Goal: Task Accomplishment & Management: Manage account settings

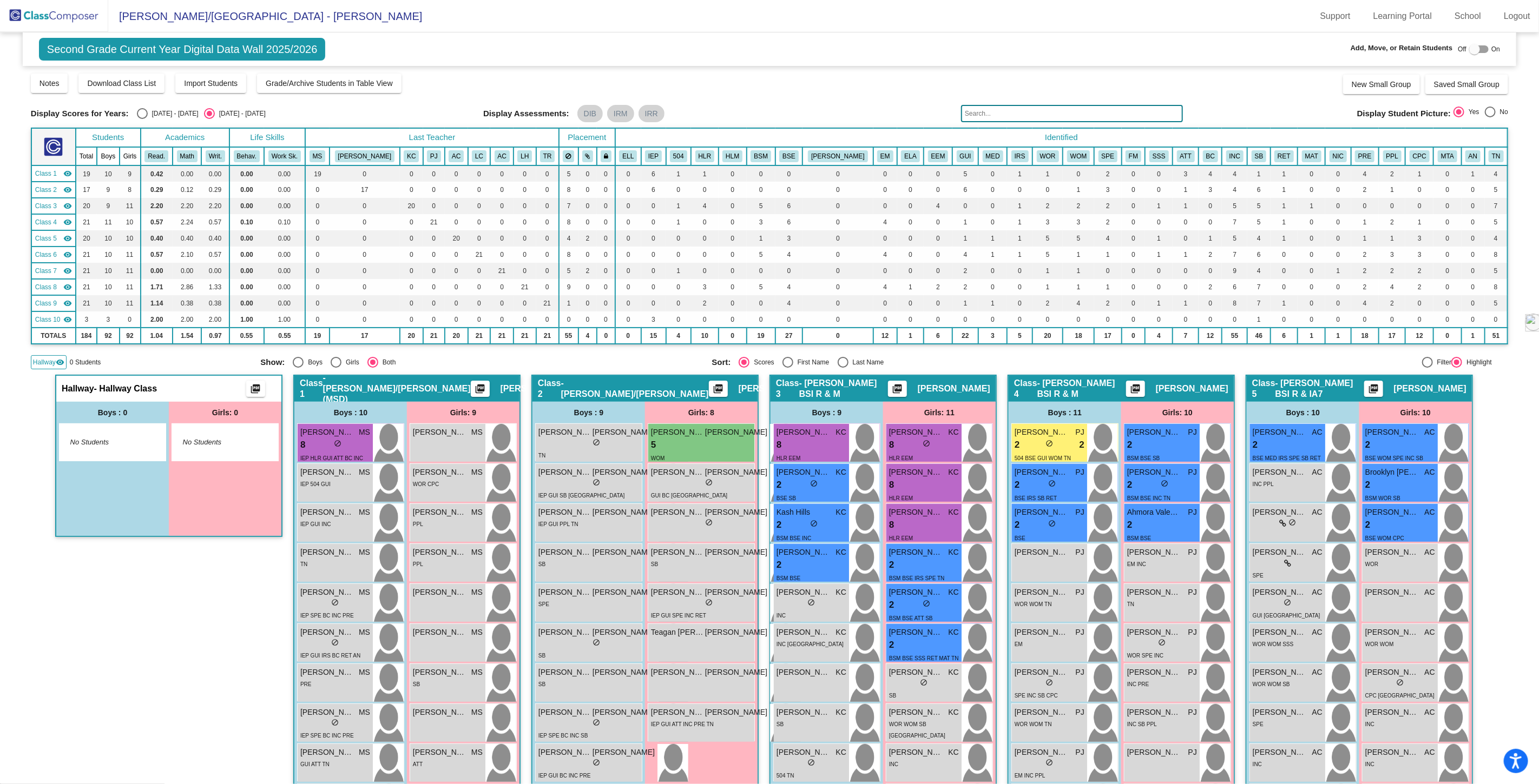
scroll to position [240, 0]
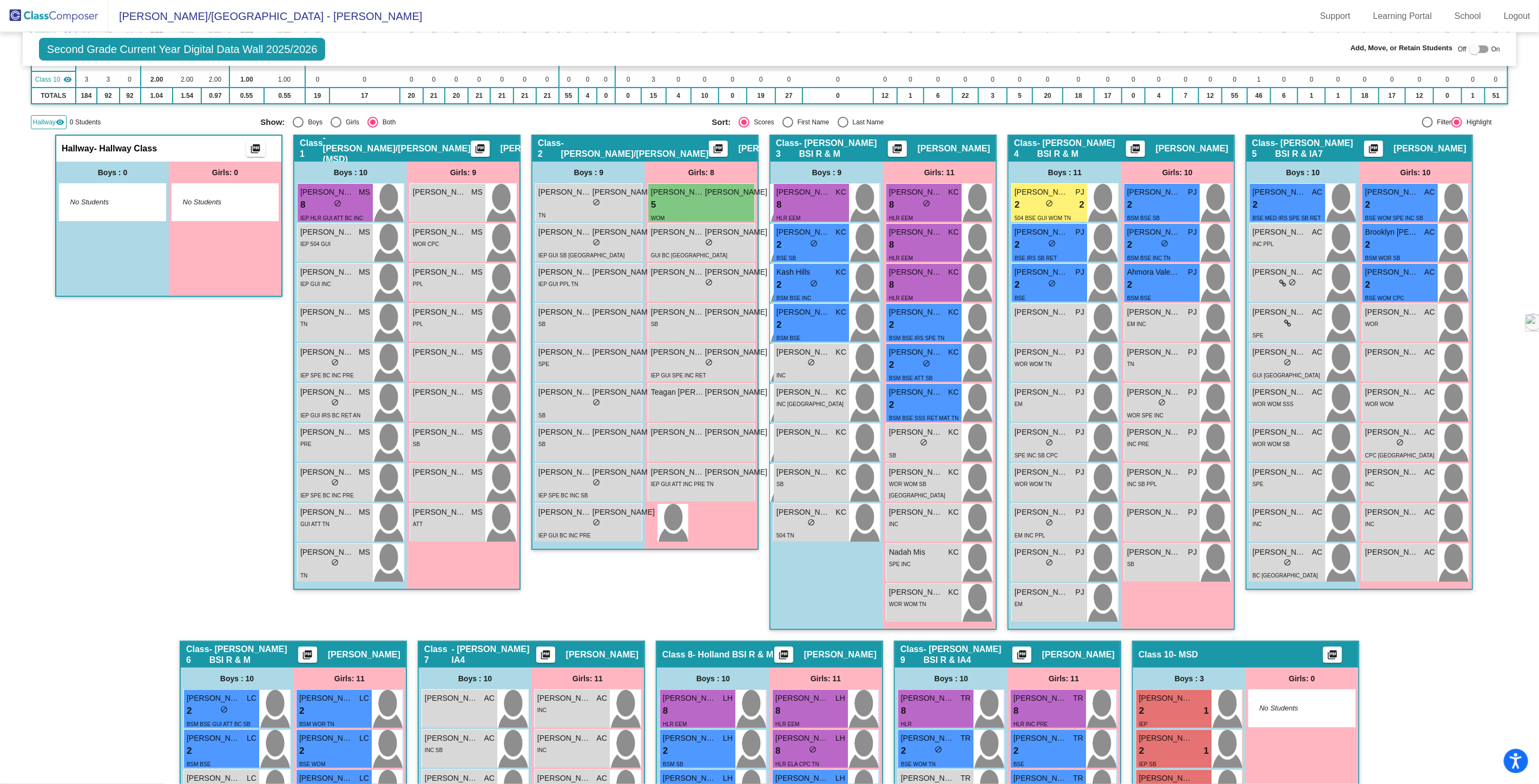
click at [68, 19] on img at bounding box center [54, 16] width 108 height 32
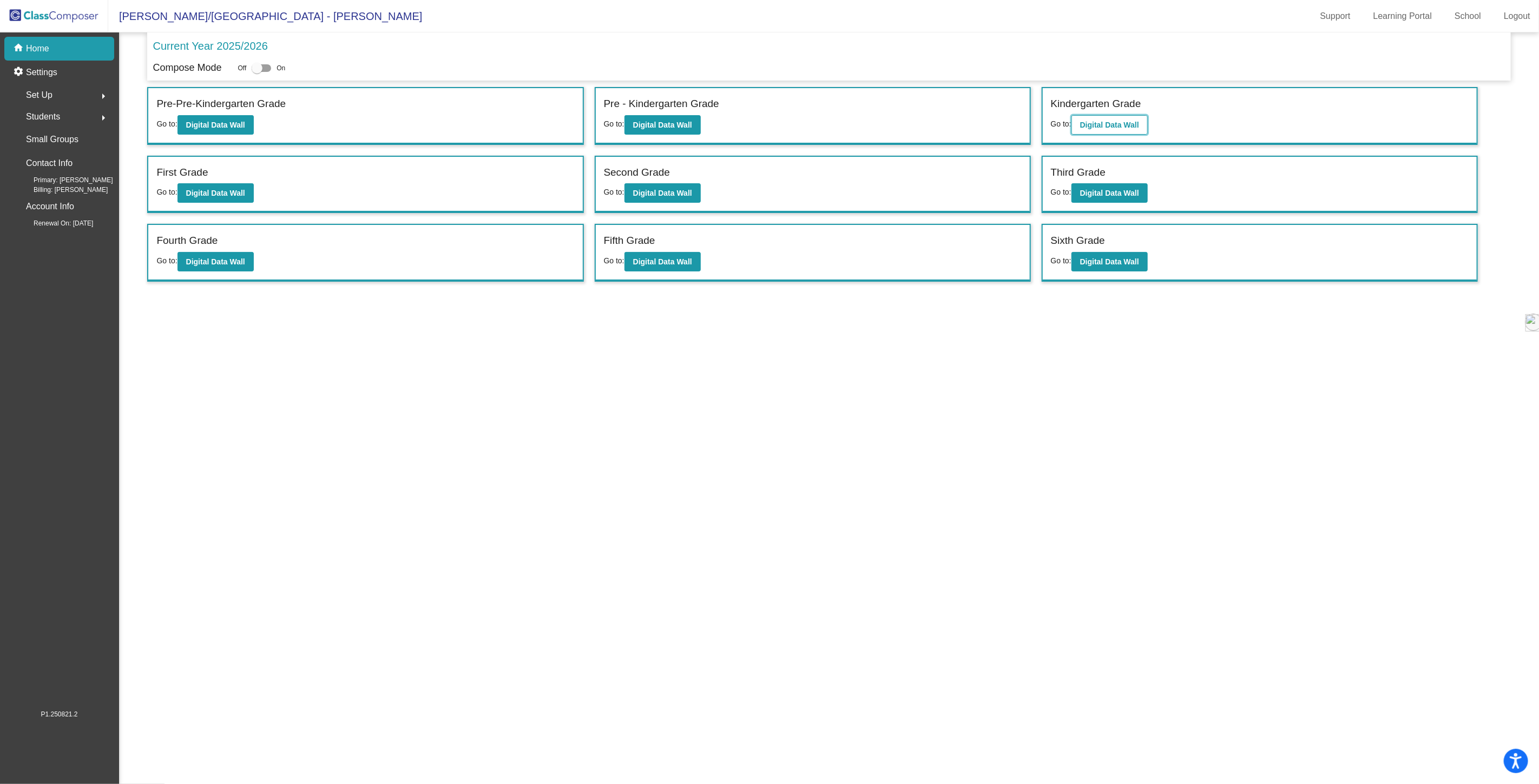
click at [1107, 127] on b "Digital Data Wall" at bounding box center [1109, 124] width 59 height 8
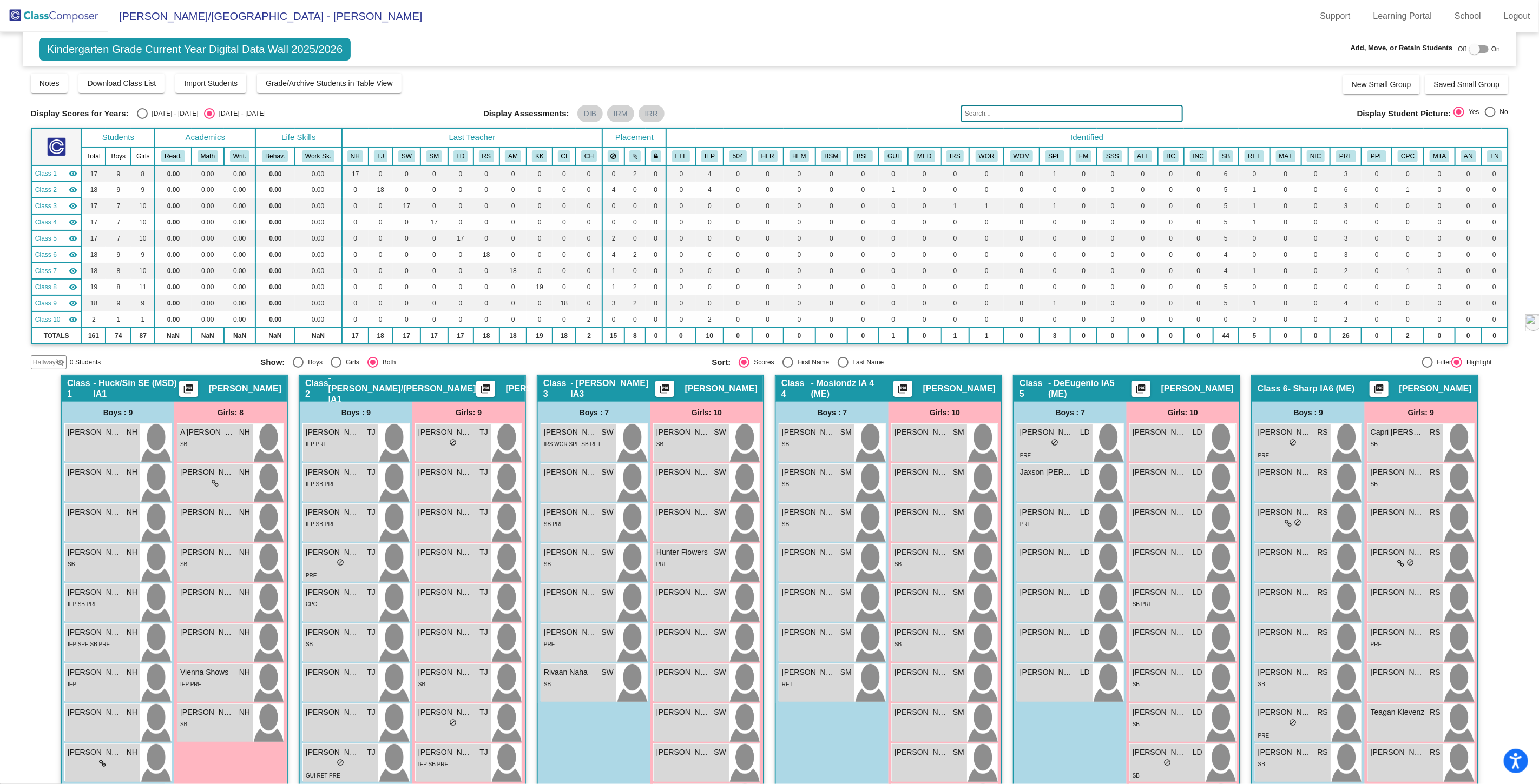
click at [47, 358] on span "Hallway" at bounding box center [45, 362] width 23 height 10
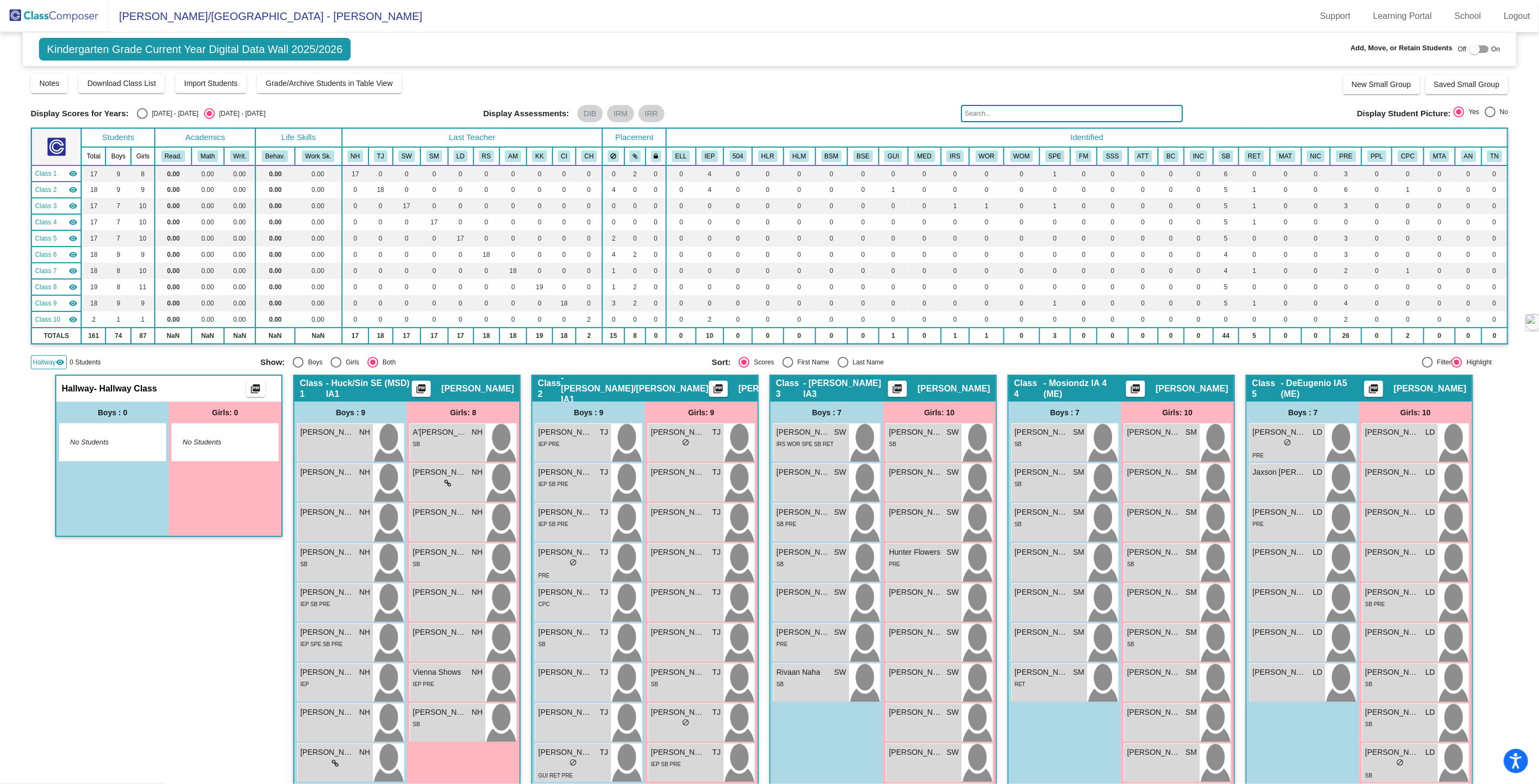
click at [47, 358] on span "Hallway" at bounding box center [45, 362] width 23 height 10
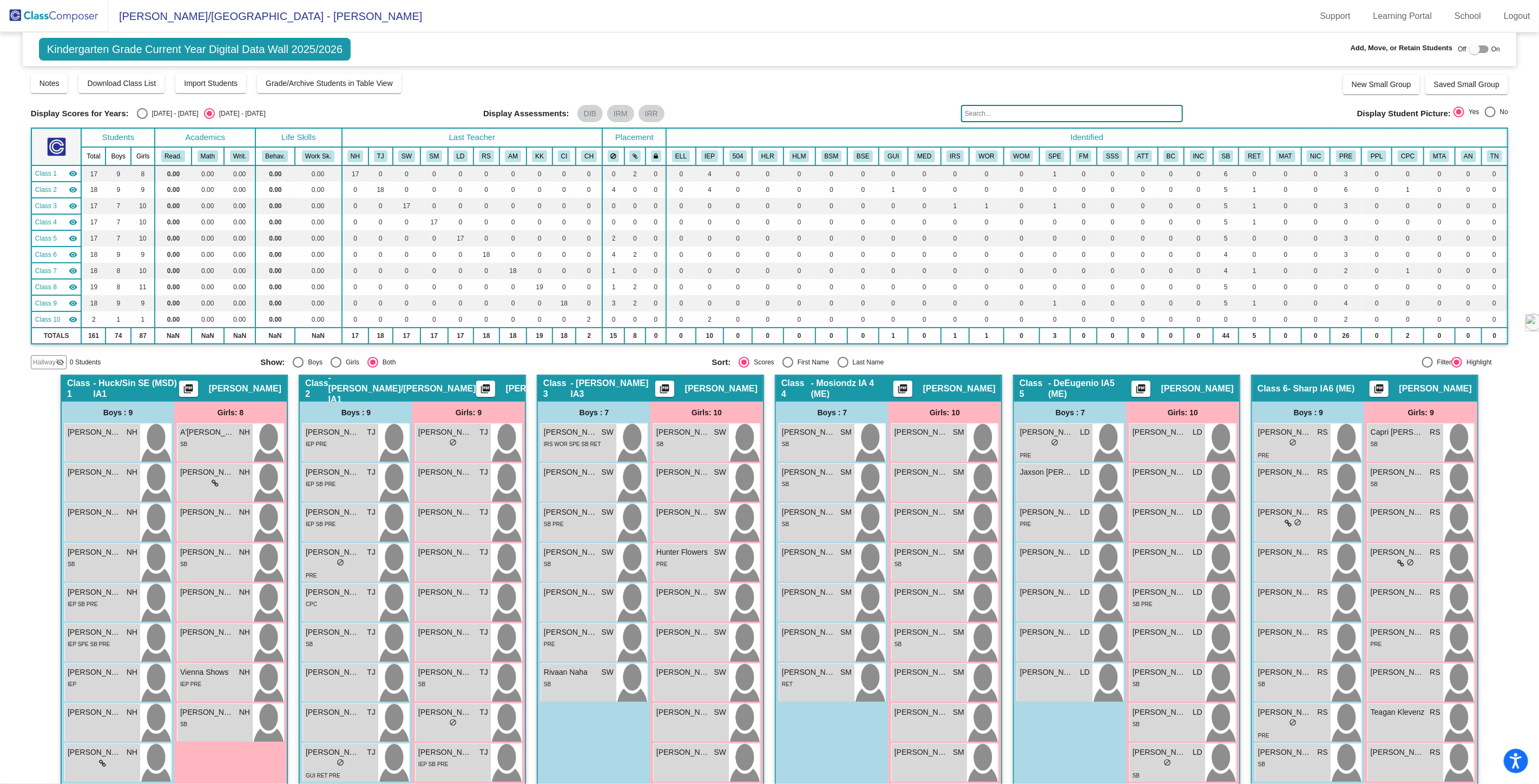
click at [71, 18] on img at bounding box center [54, 16] width 108 height 32
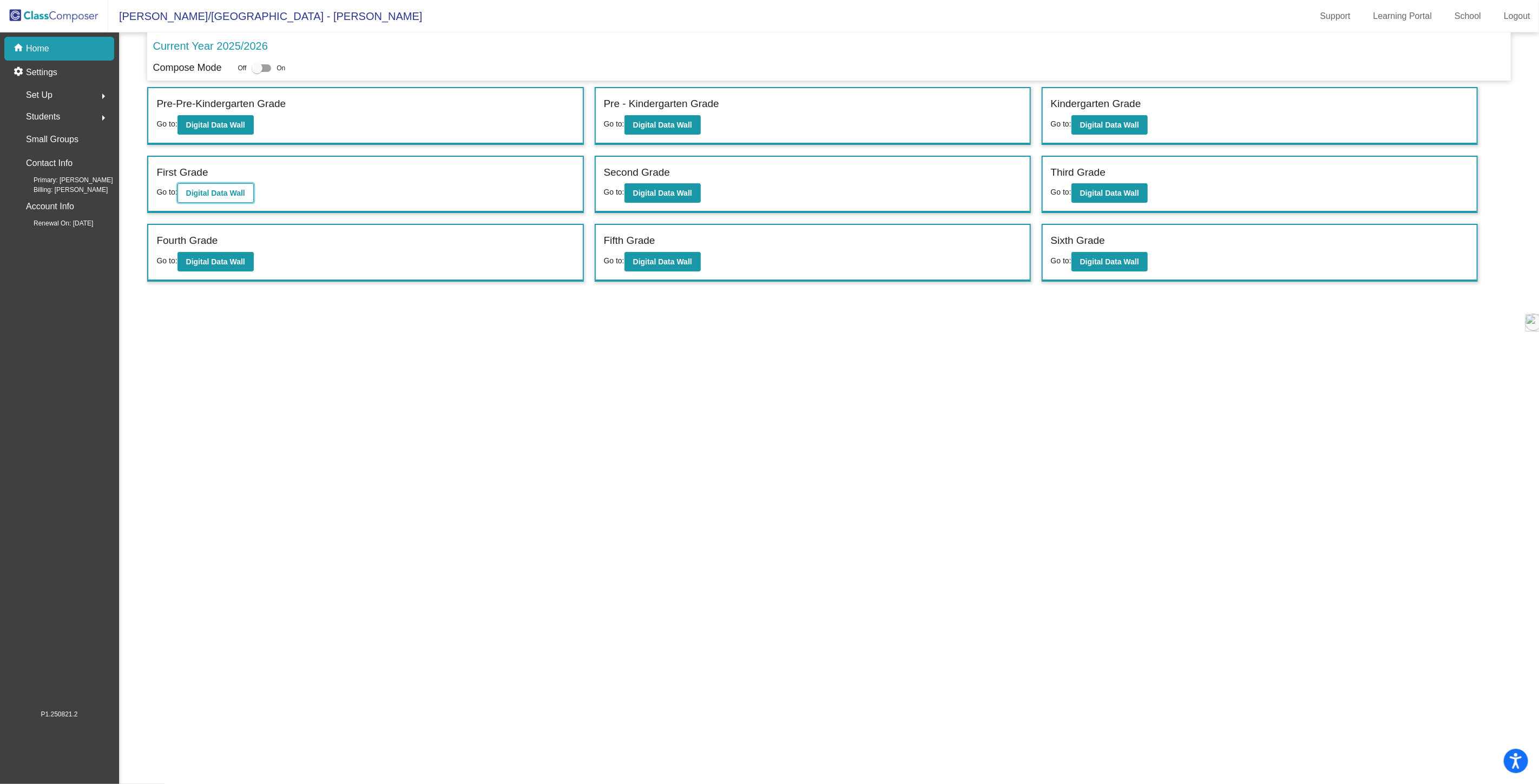
click at [208, 190] on b "Digital Data Wall" at bounding box center [215, 193] width 59 height 8
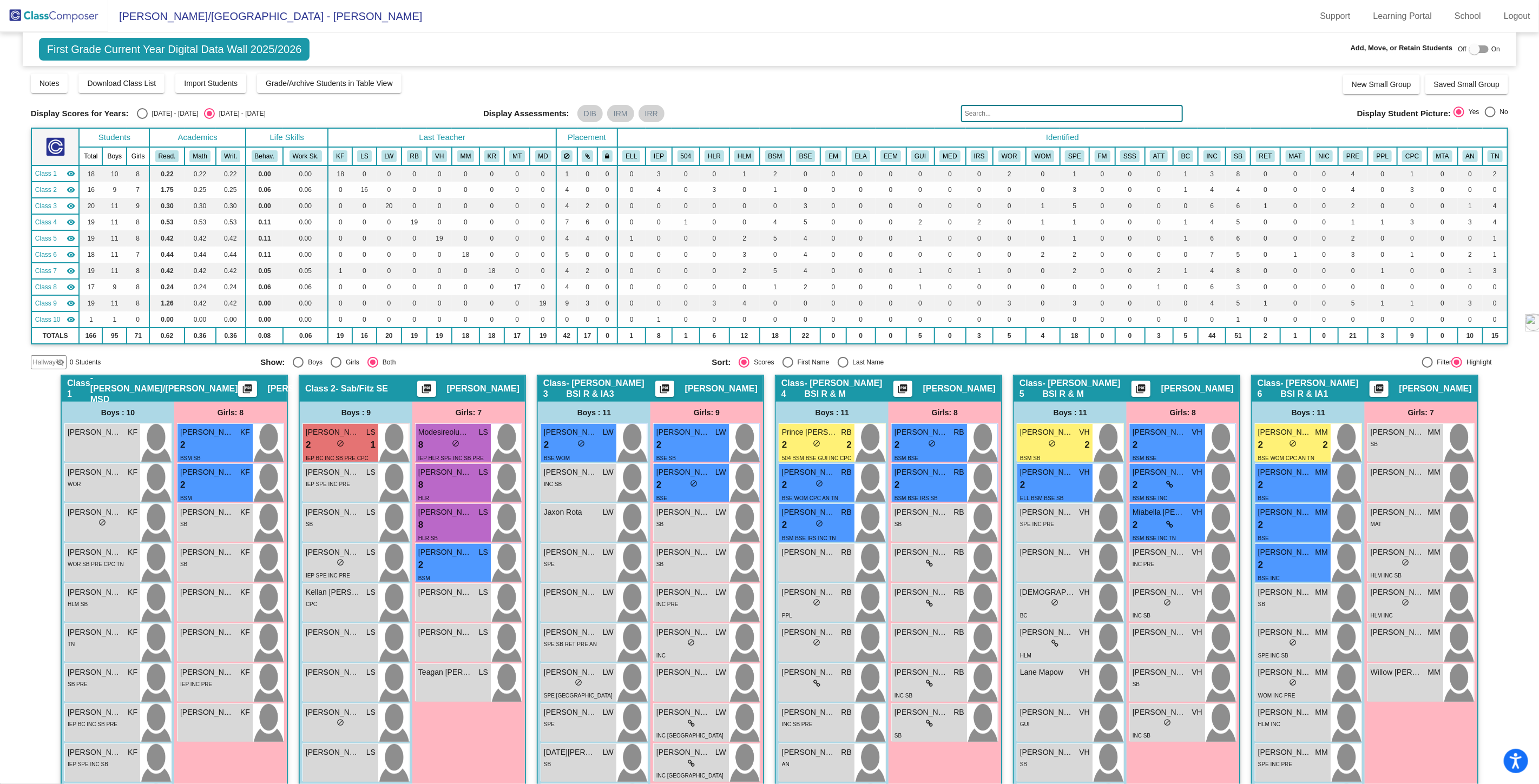
click at [984, 111] on input "text" at bounding box center [1072, 114] width 222 height 18
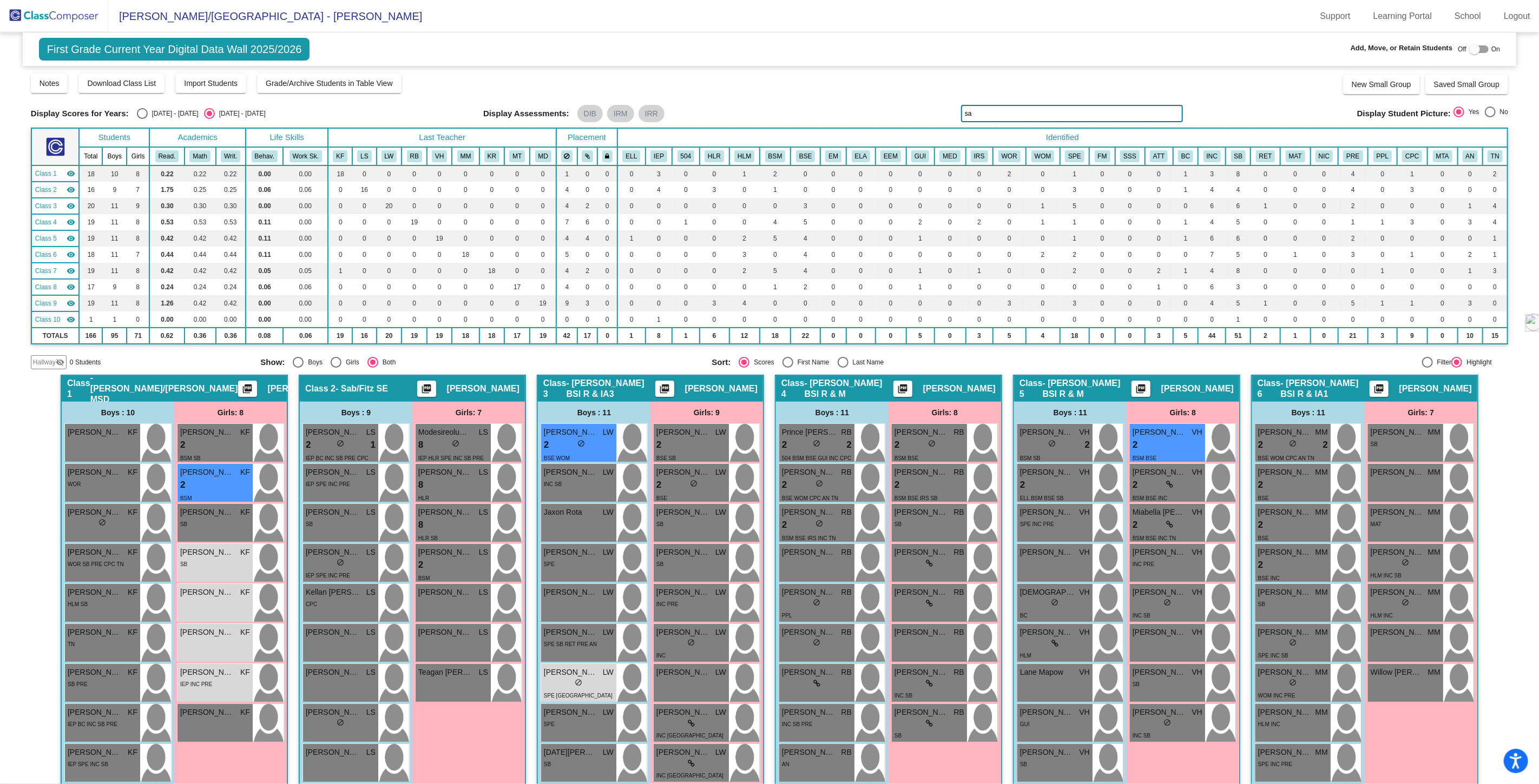
type input "s"
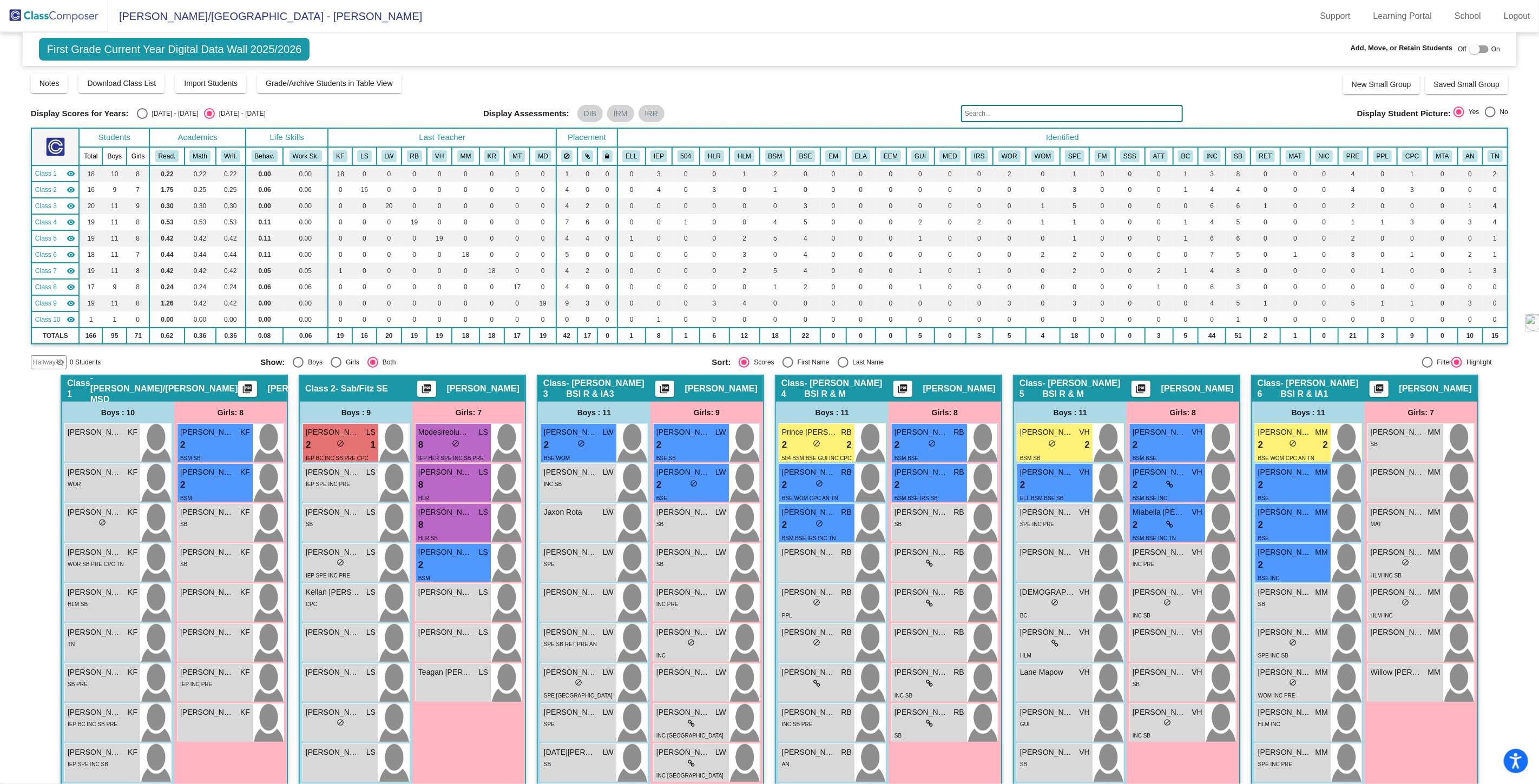
click at [61, 19] on img at bounding box center [54, 16] width 108 height 32
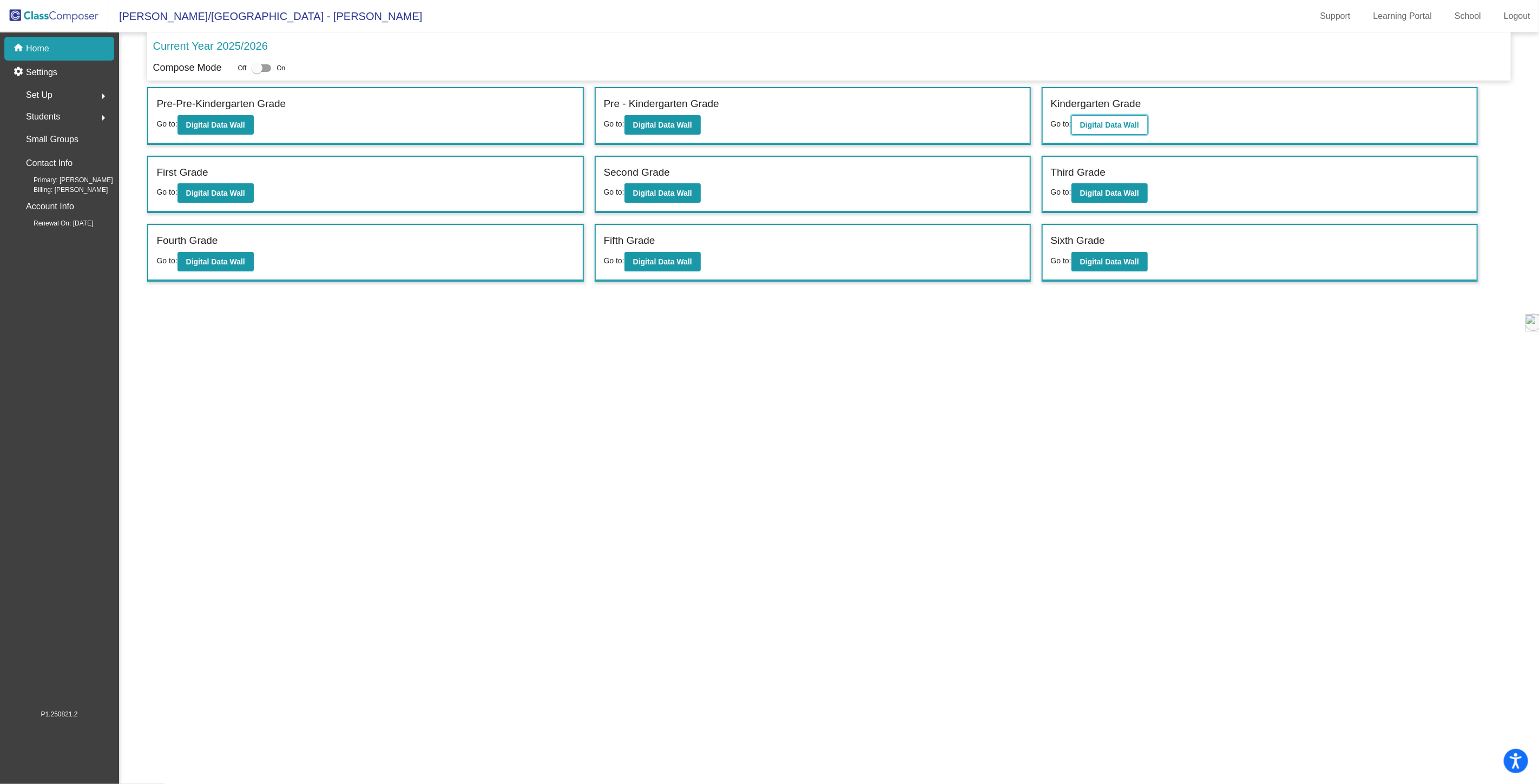
click at [1091, 122] on b "Digital Data Wall" at bounding box center [1109, 124] width 59 height 8
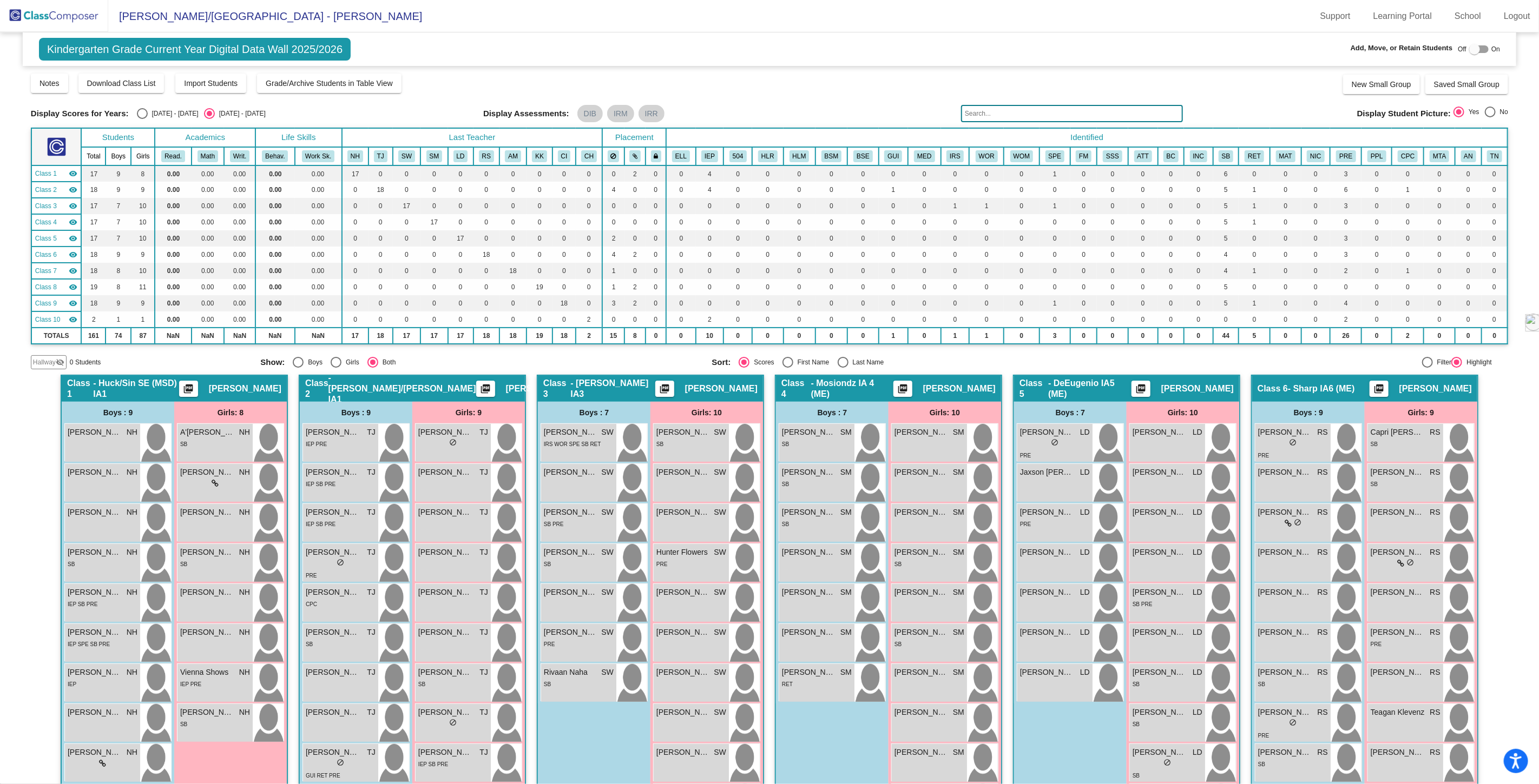
click at [977, 116] on input "text" at bounding box center [1072, 114] width 222 height 18
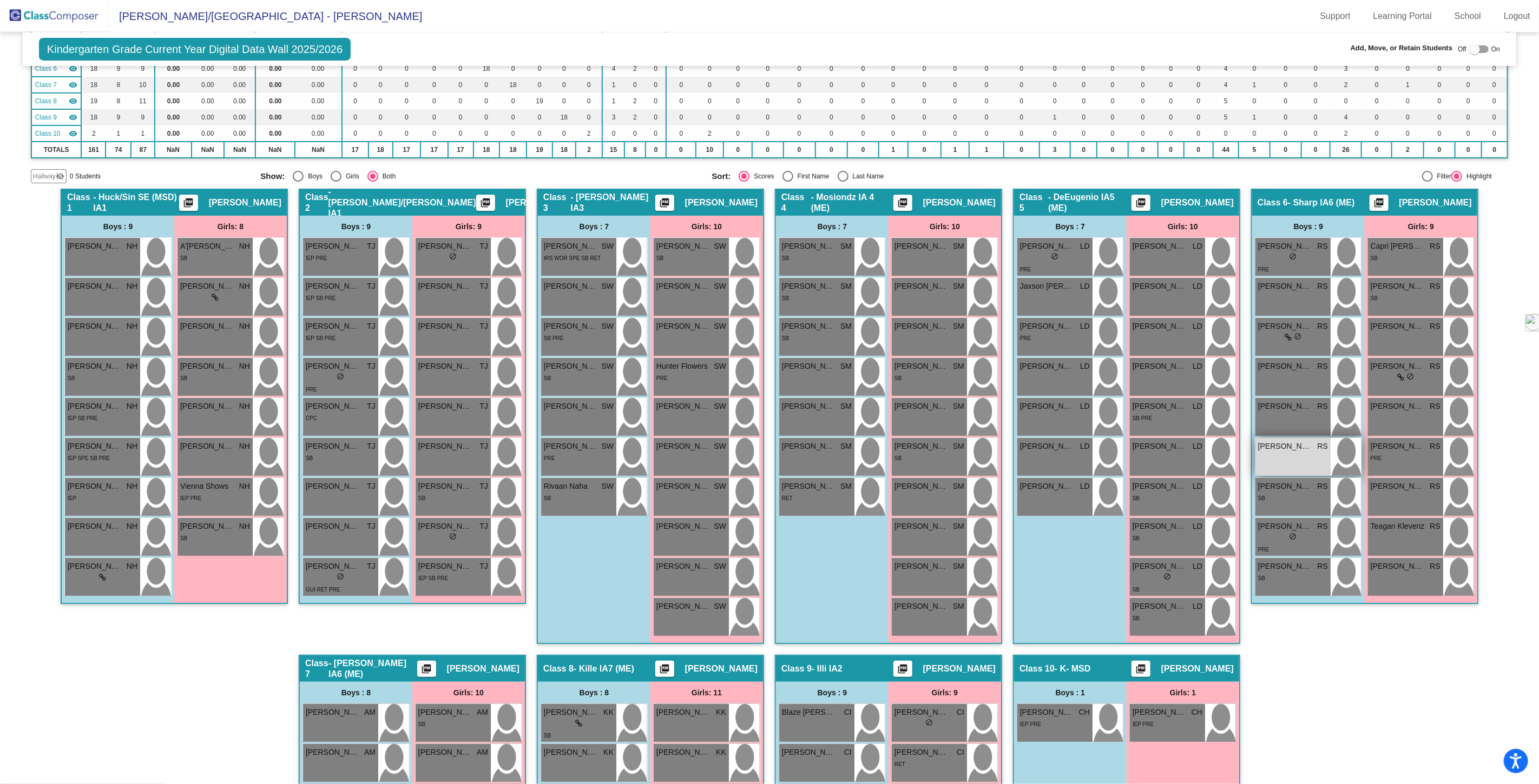
scroll to position [240, 0]
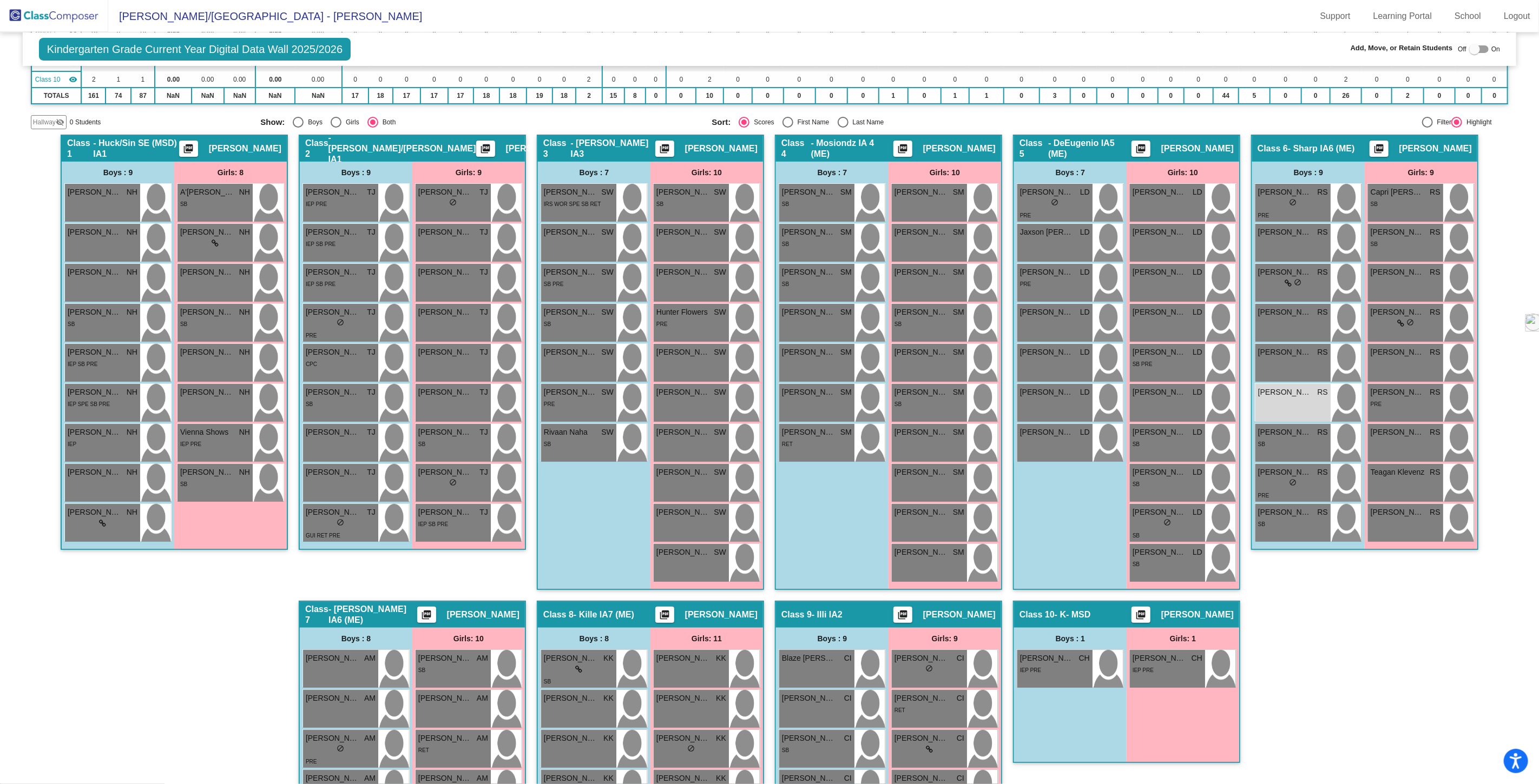
type input "sanch"
click at [1470, 45] on div at bounding box center [1474, 49] width 11 height 11
checkbox input "true"
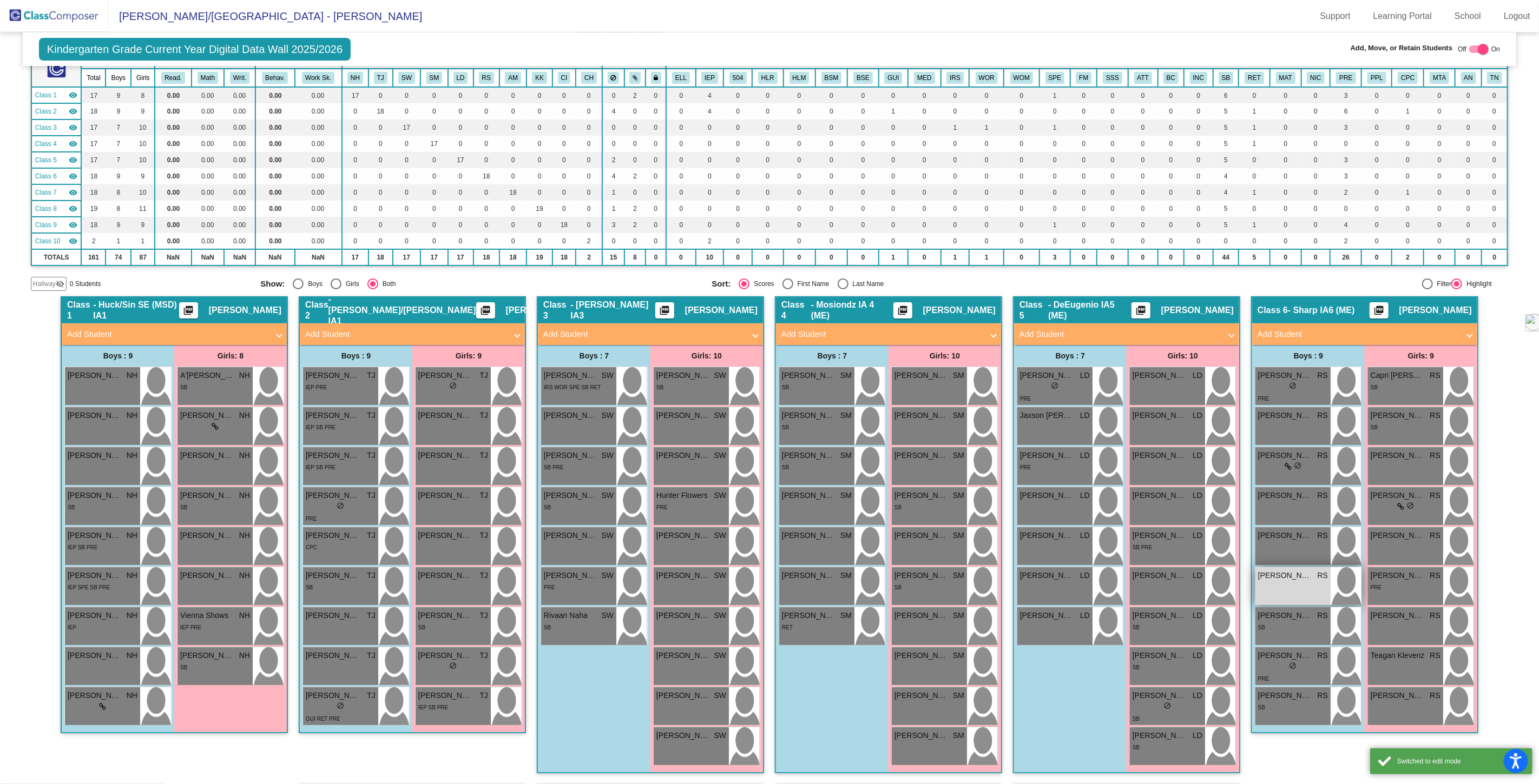
scroll to position [60, 0]
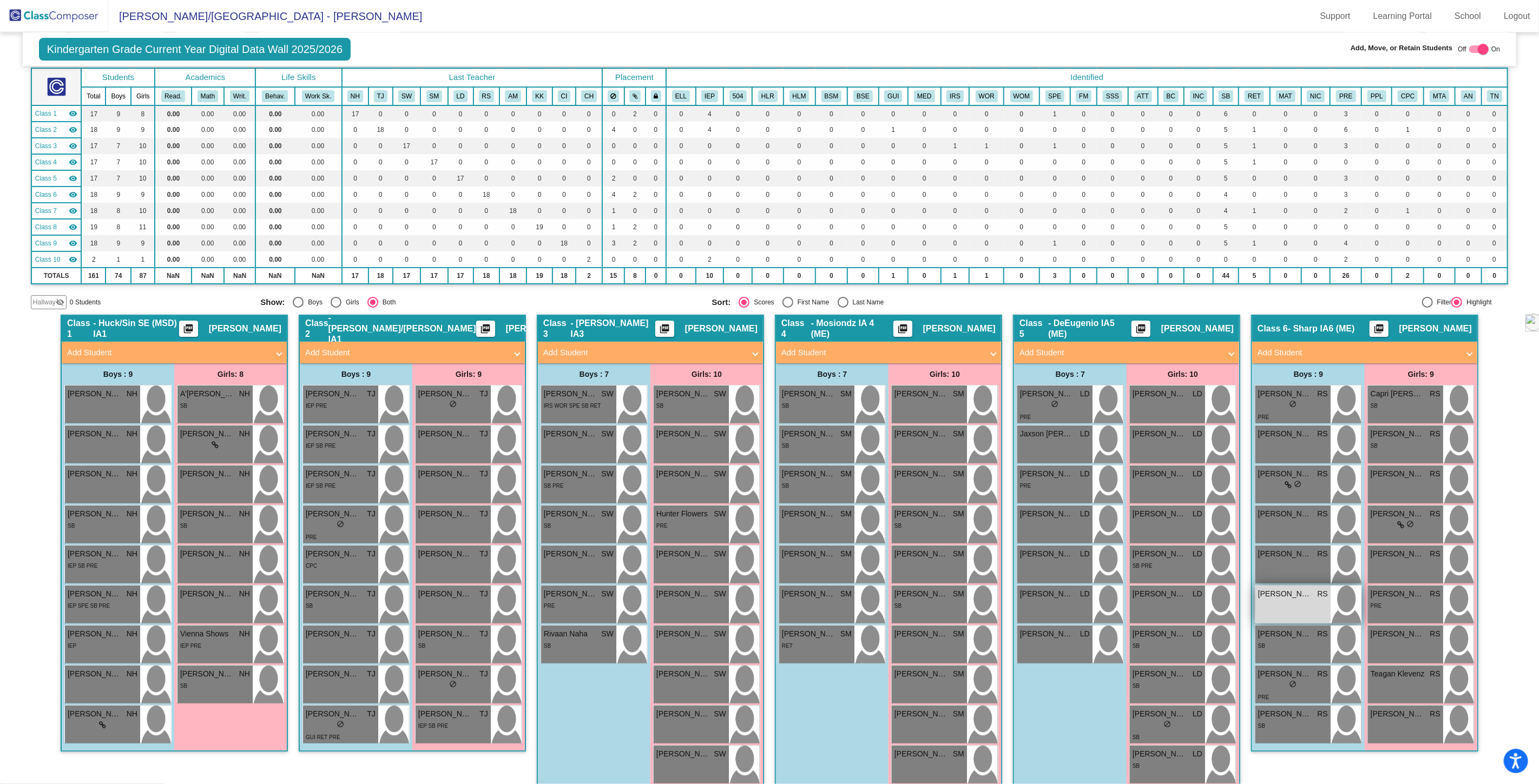
click at [1286, 599] on div "[PERSON_NAME] RS lock do_not_disturb_alt" at bounding box center [1293, 604] width 75 height 38
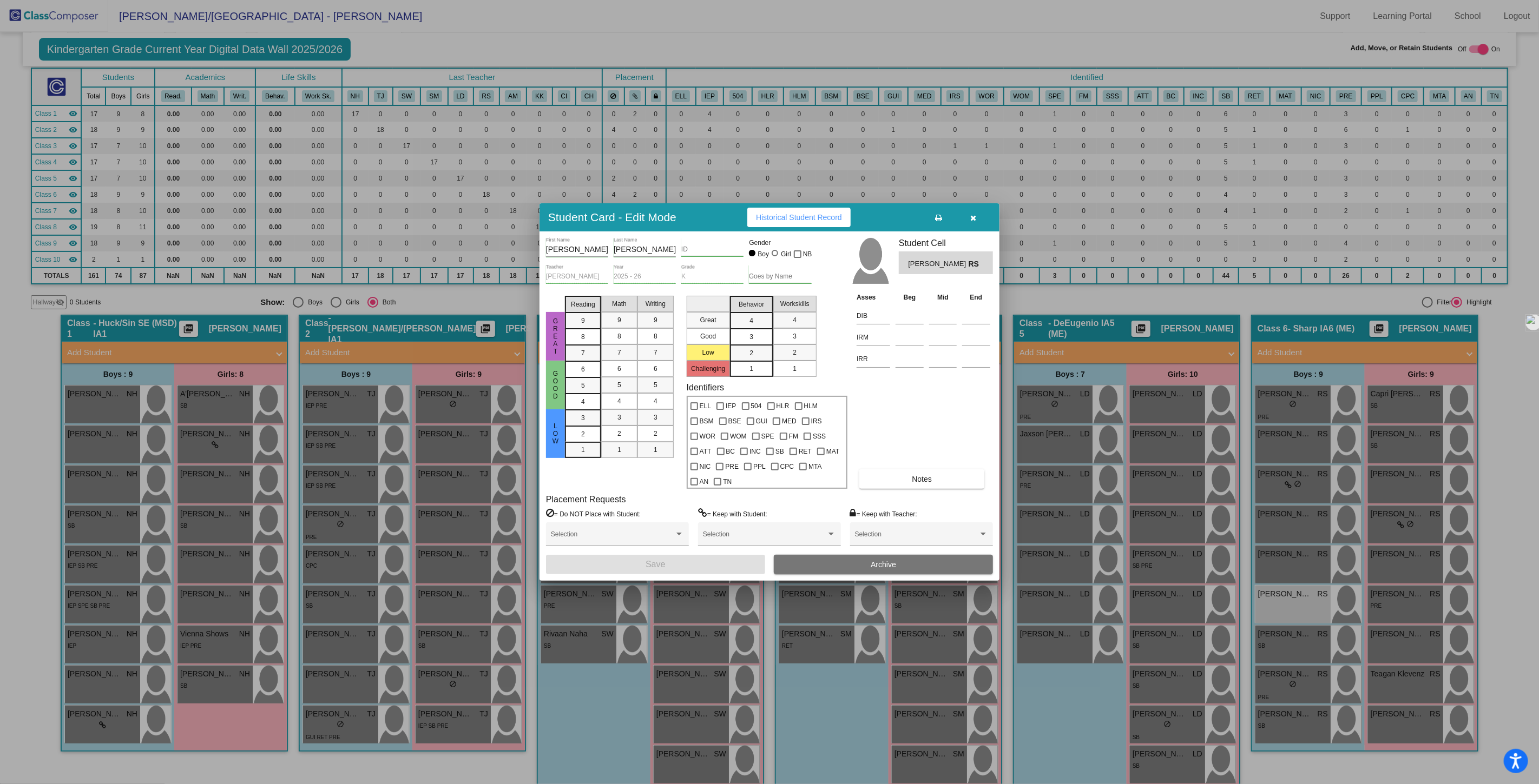
click at [975, 217] on icon "button" at bounding box center [974, 218] width 6 height 8
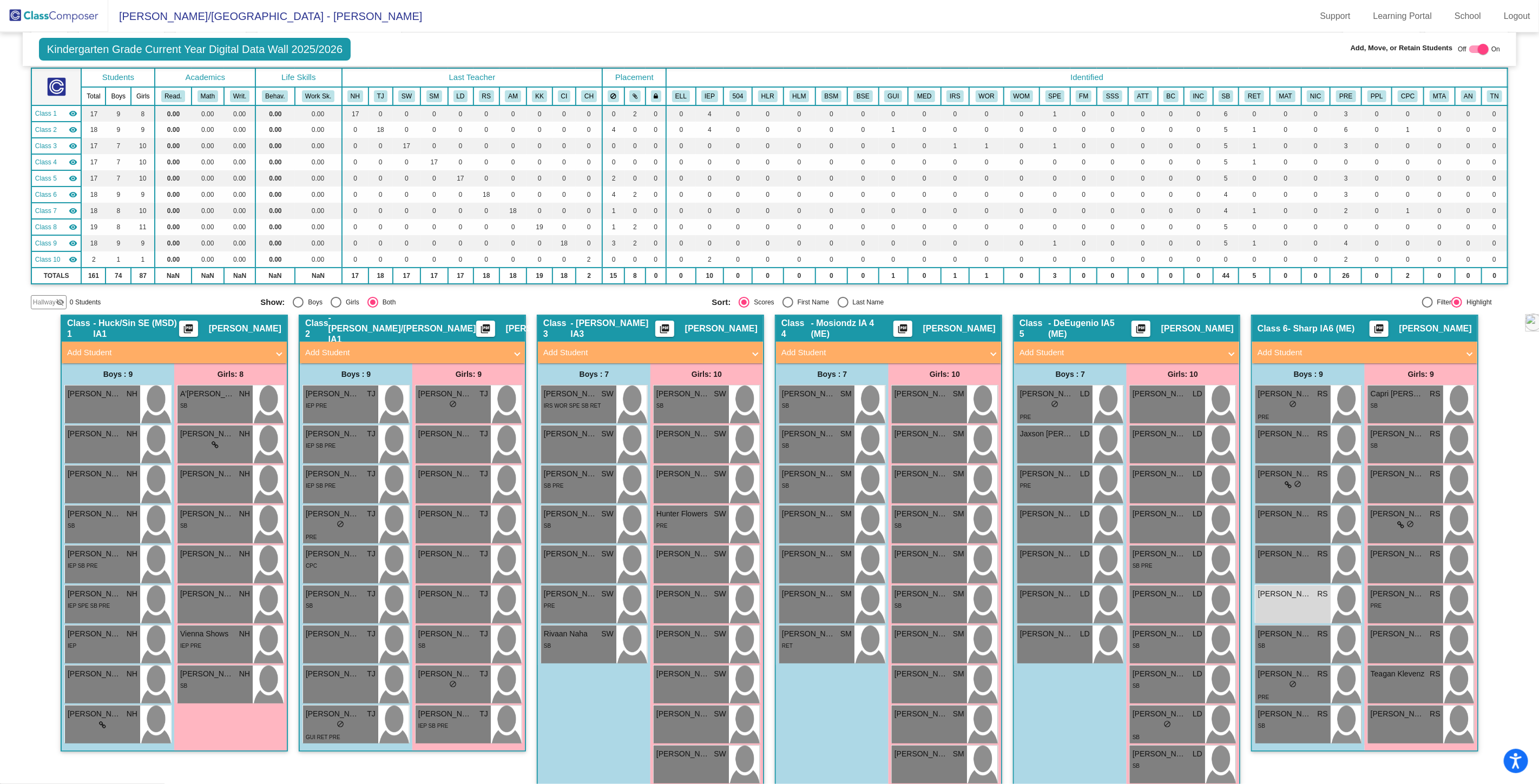
click at [40, 301] on span "Hallway" at bounding box center [45, 302] width 23 height 10
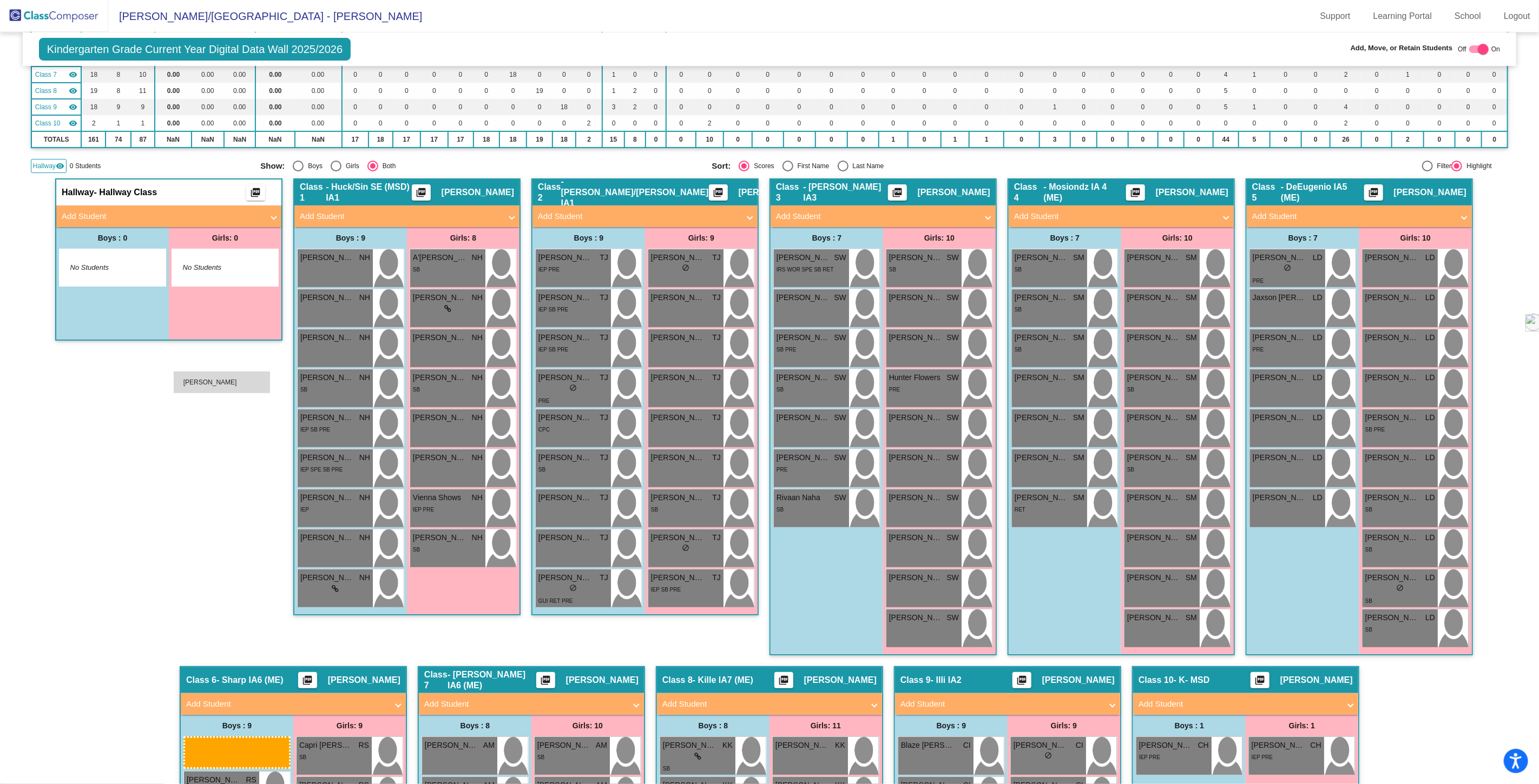
scroll to position [180, 0]
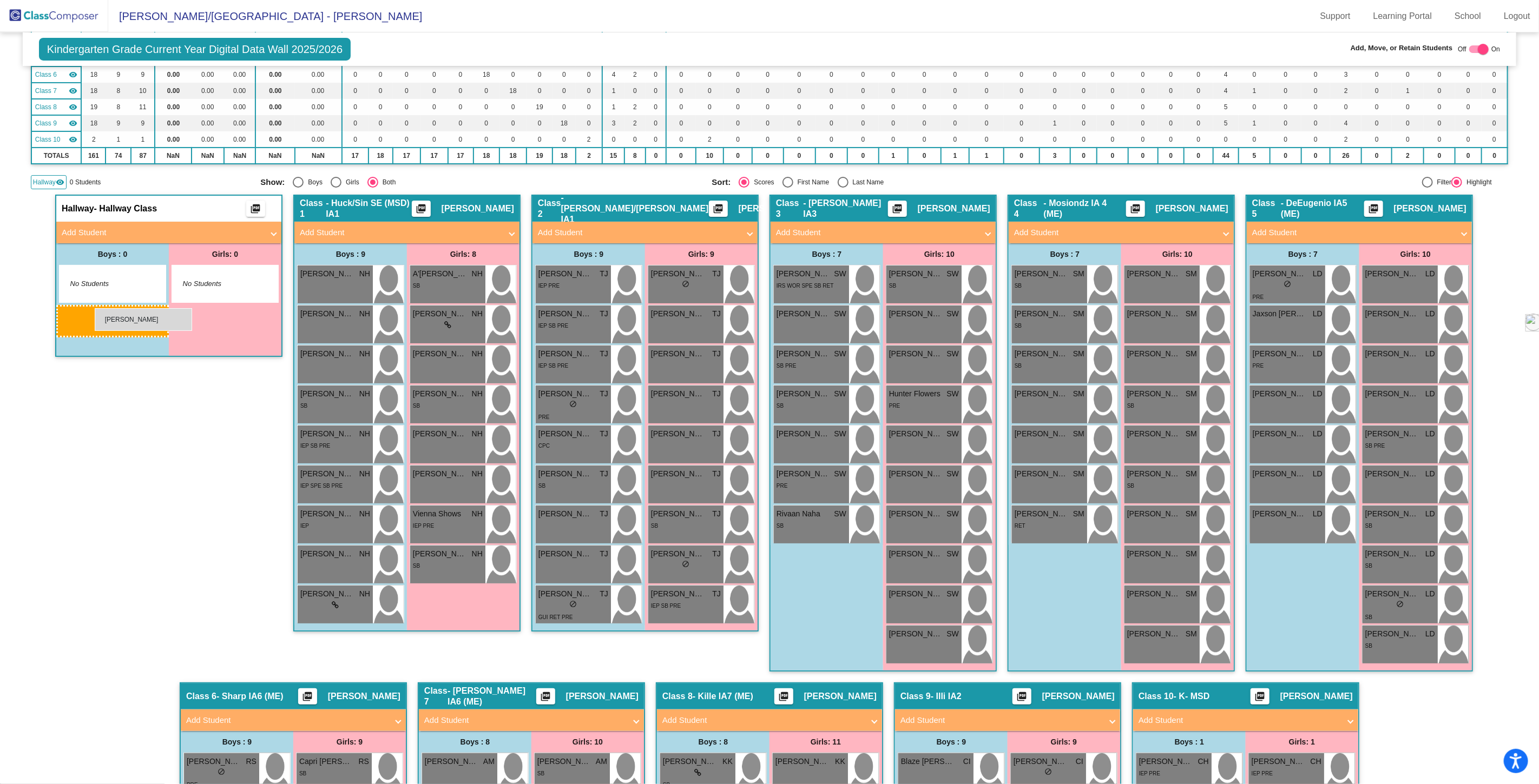
drag, startPoint x: 227, startPoint y: 552, endPoint x: 95, endPoint y: 309, distance: 276.5
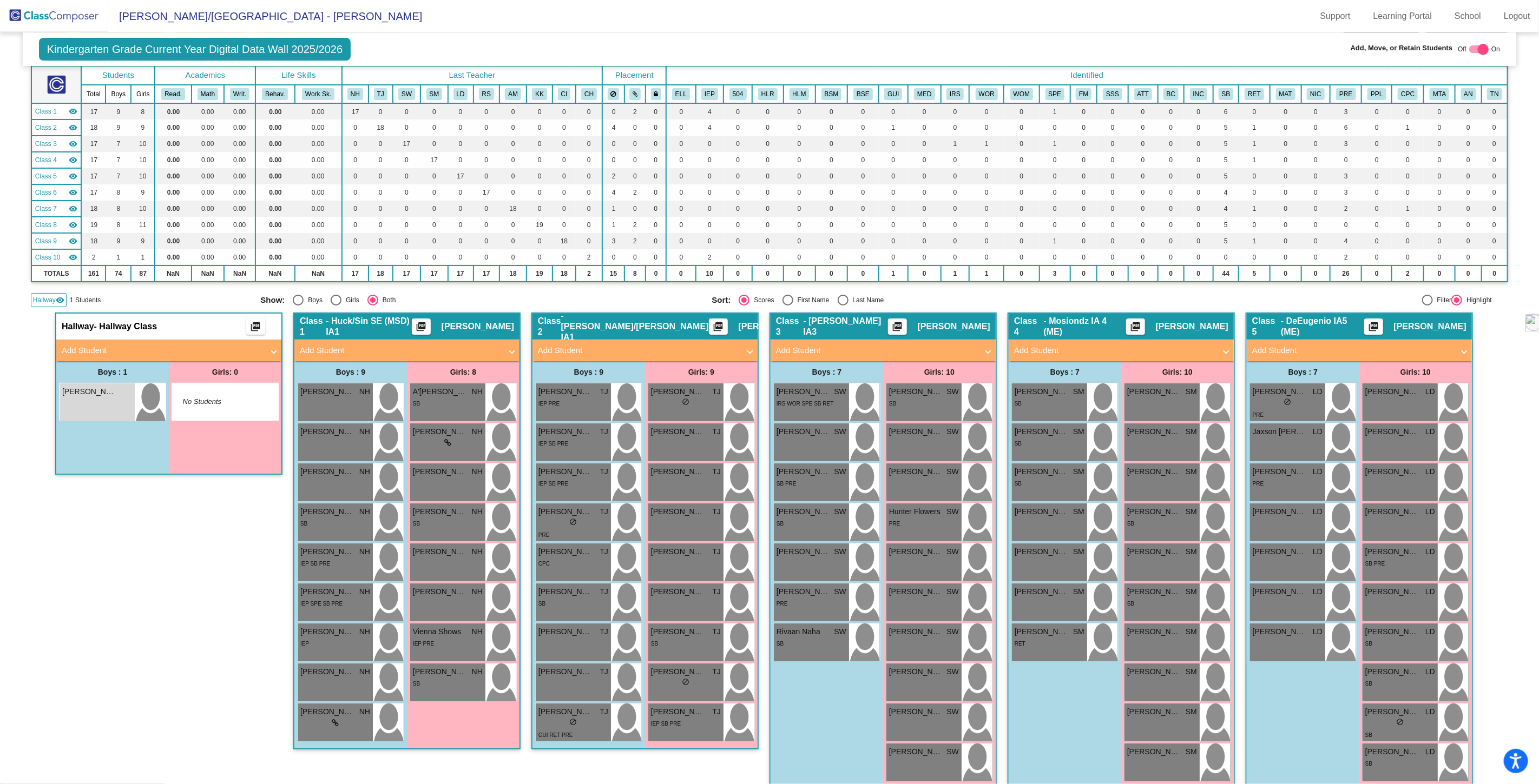
scroll to position [0, 0]
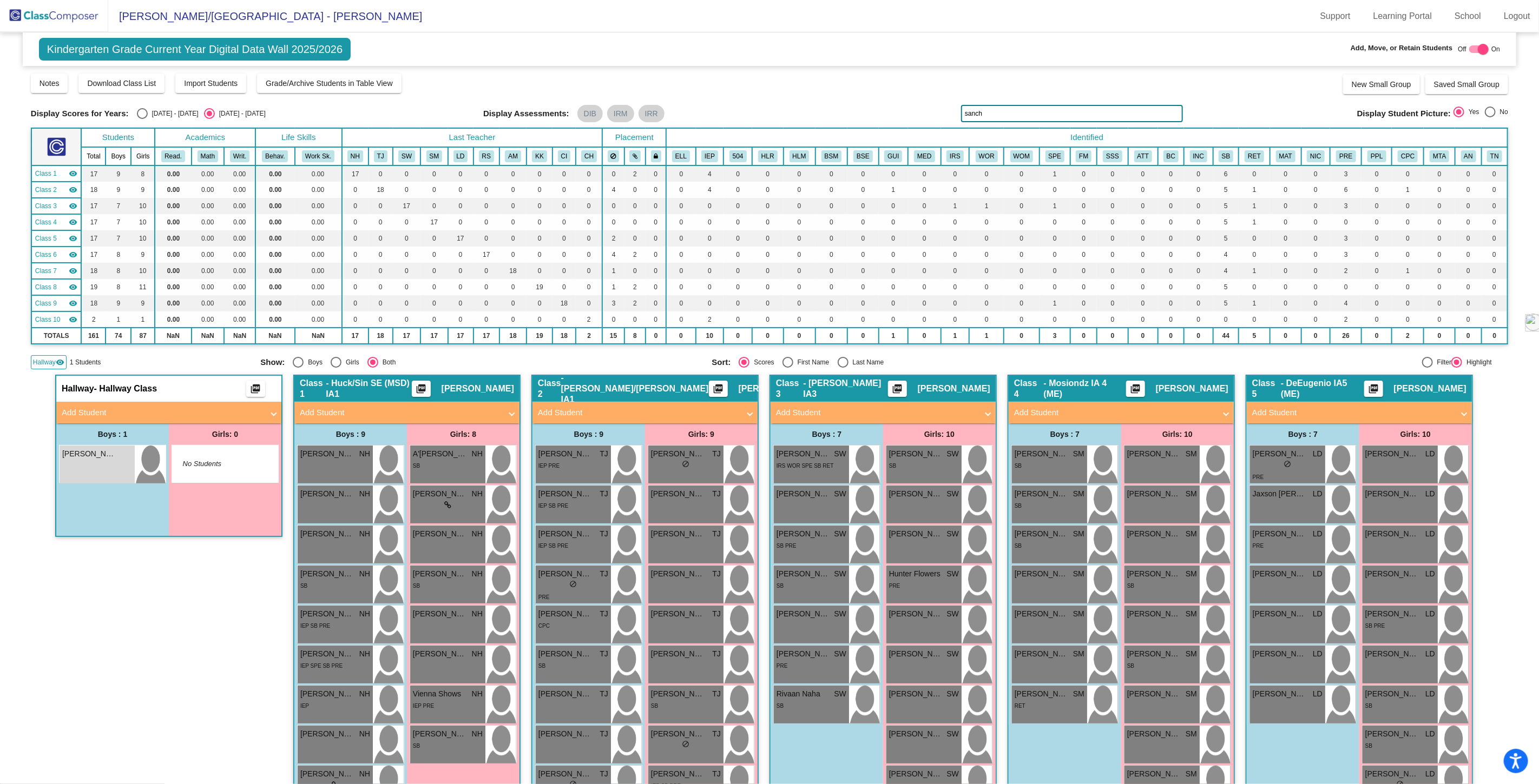
click at [63, 18] on img at bounding box center [54, 16] width 108 height 32
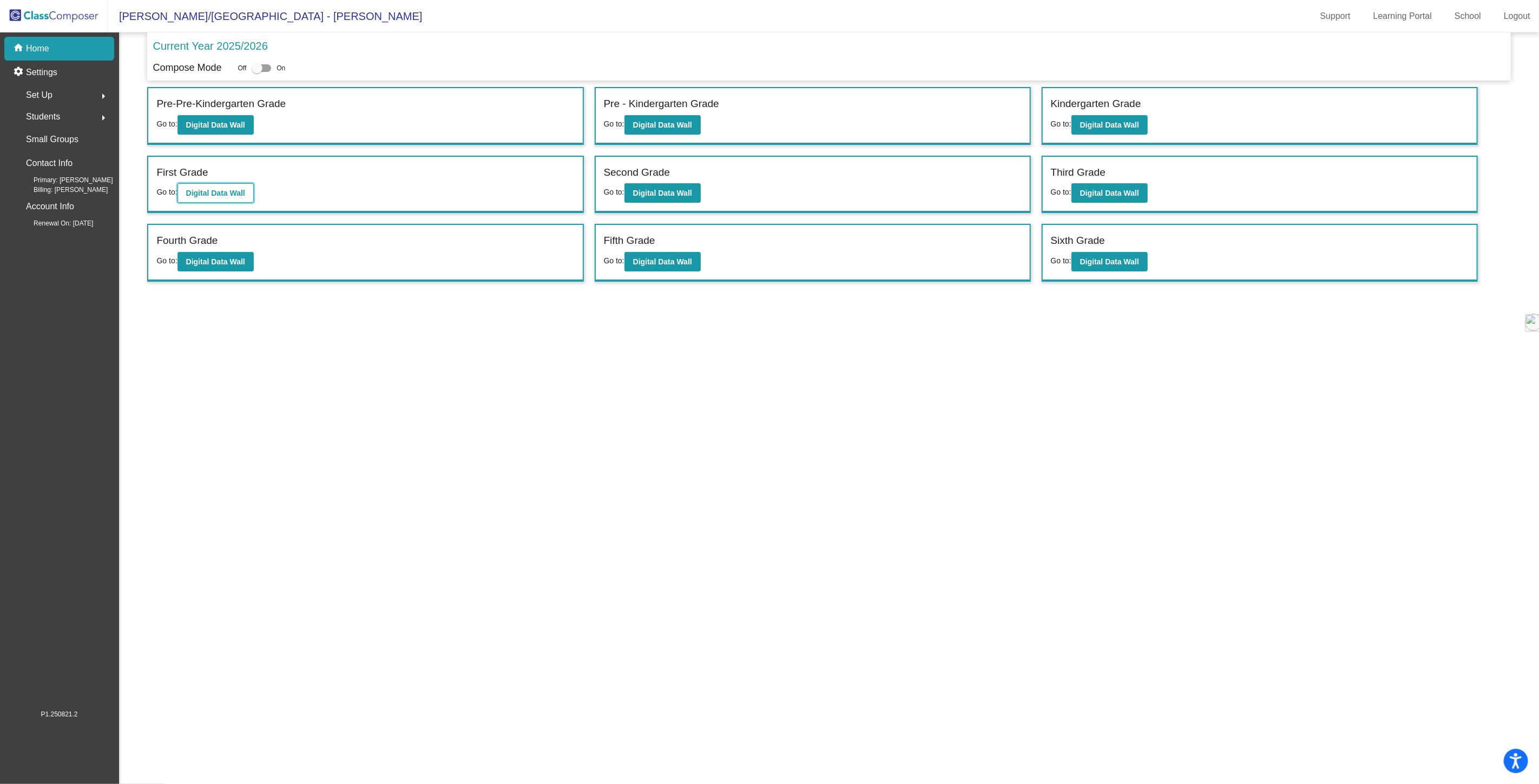
click at [210, 191] on b "Digital Data Wall" at bounding box center [215, 193] width 59 height 8
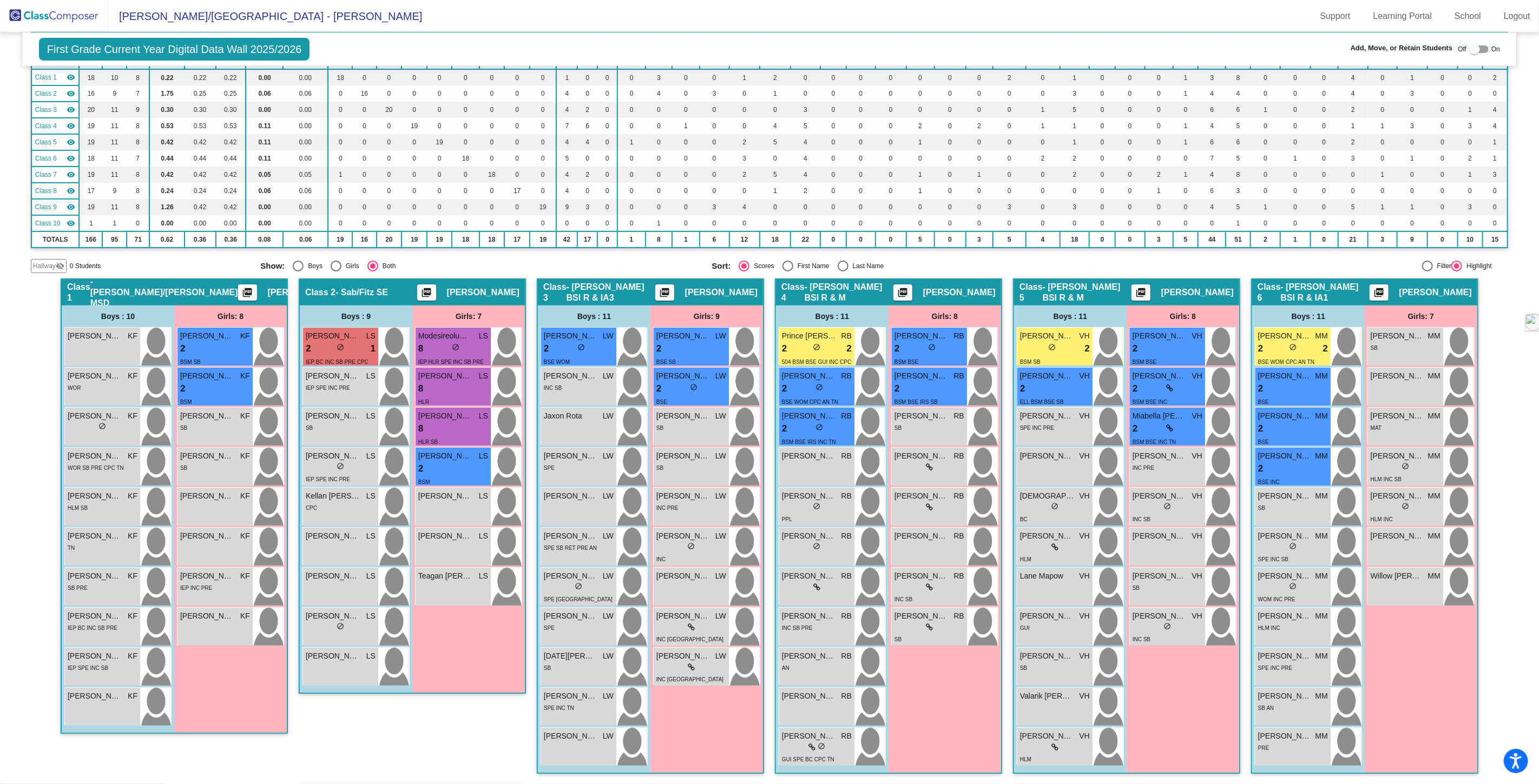
scroll to position [60, 0]
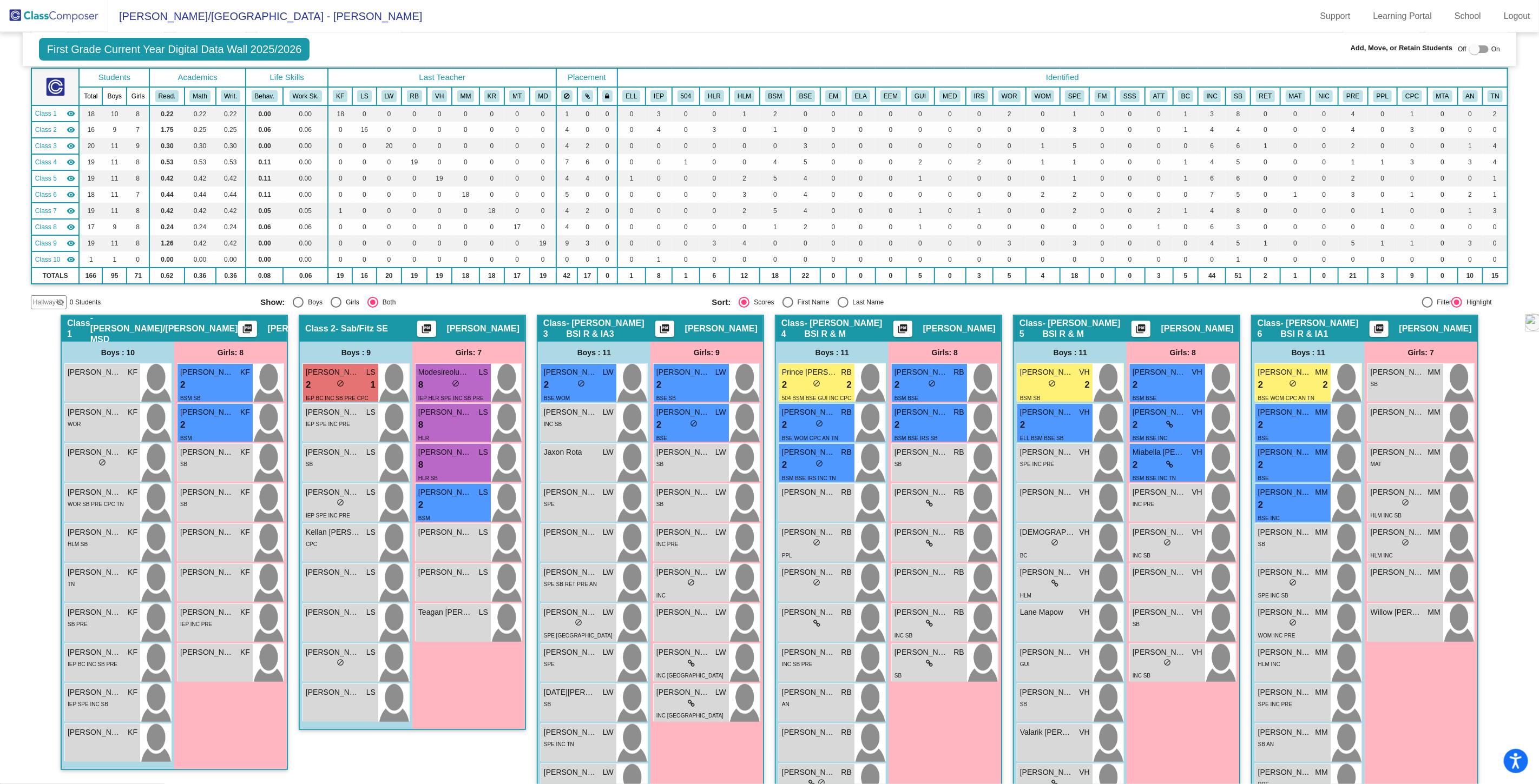
click at [41, 15] on img at bounding box center [54, 16] width 108 height 32
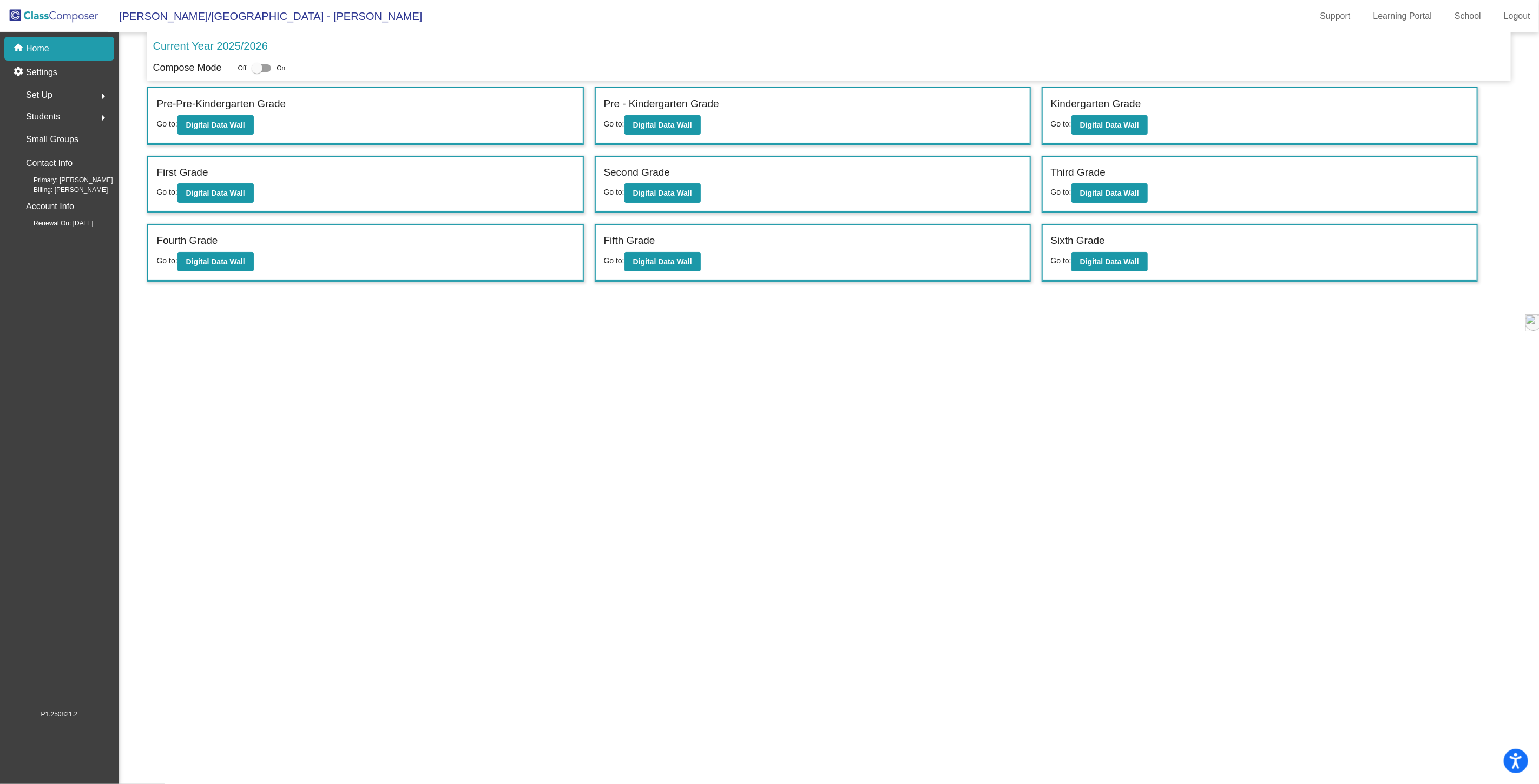
click at [45, 115] on span "Students" at bounding box center [43, 117] width 34 height 15
click at [47, 163] on p "Hallway" at bounding box center [41, 163] width 28 height 13
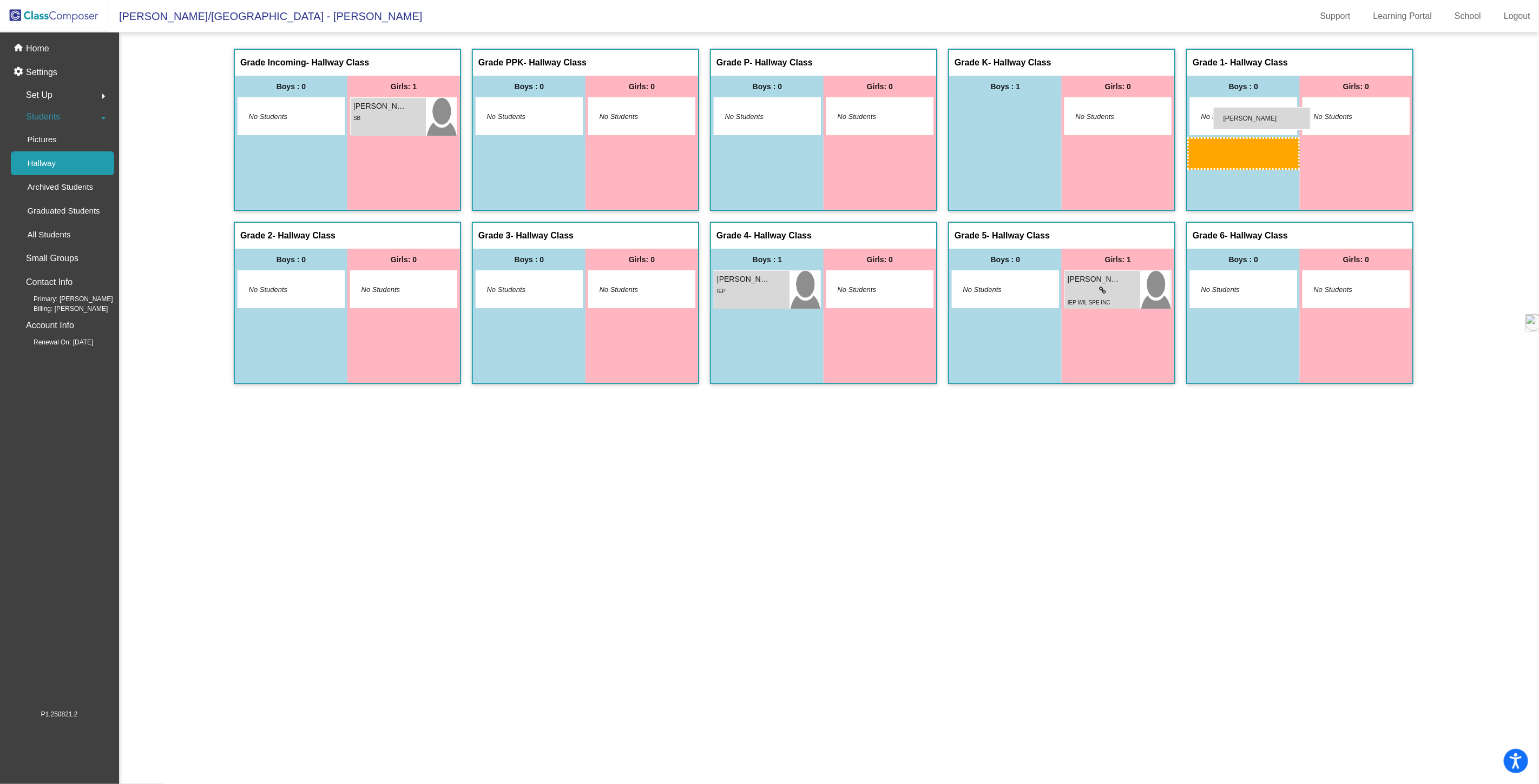
drag, startPoint x: 989, startPoint y: 116, endPoint x: 1213, endPoint y: 107, distance: 224.2
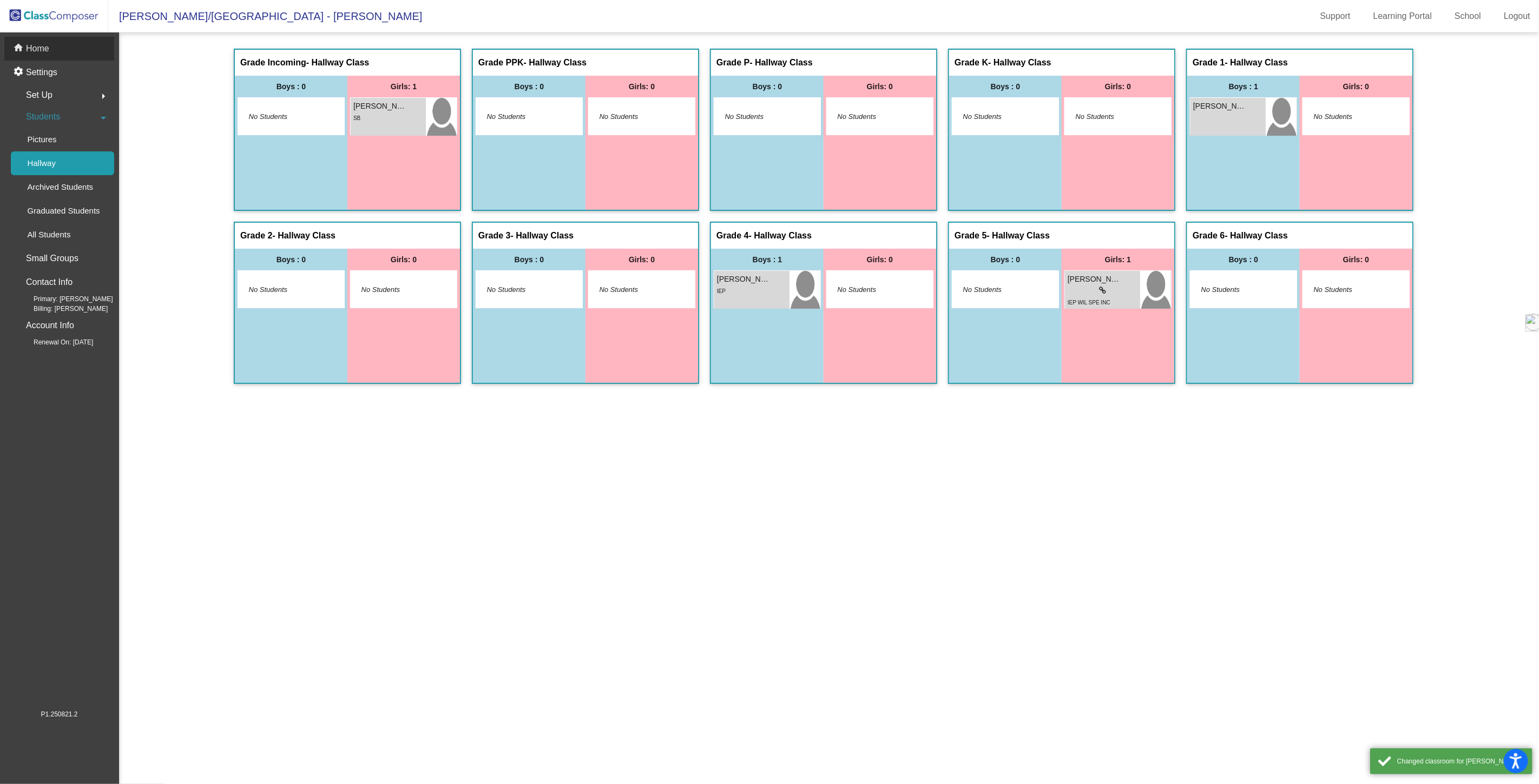
click at [43, 50] on p "Home" at bounding box center [38, 48] width 23 height 13
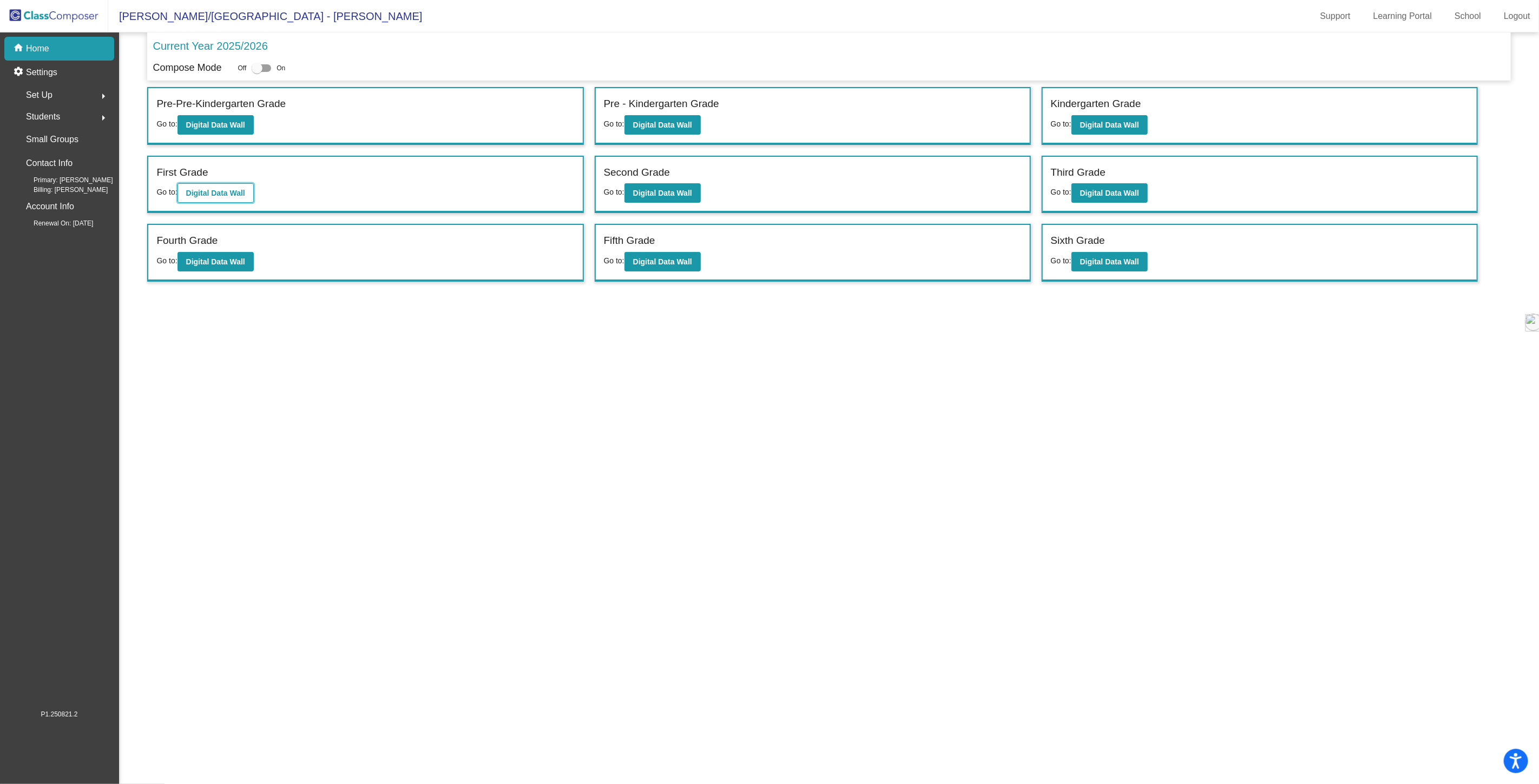
click at [215, 186] on button "Digital Data Wall" at bounding box center [215, 193] width 76 height 19
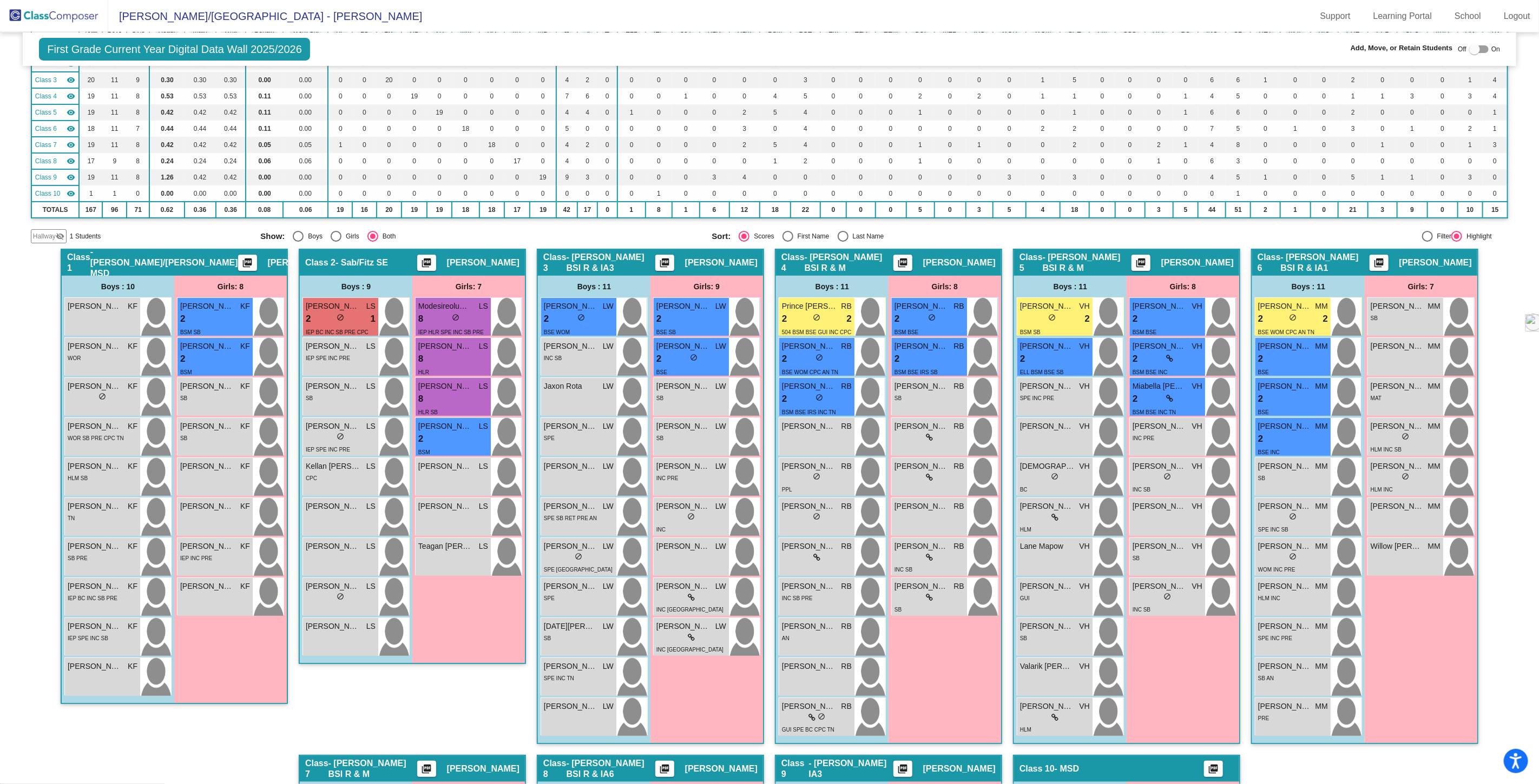
scroll to position [120, 0]
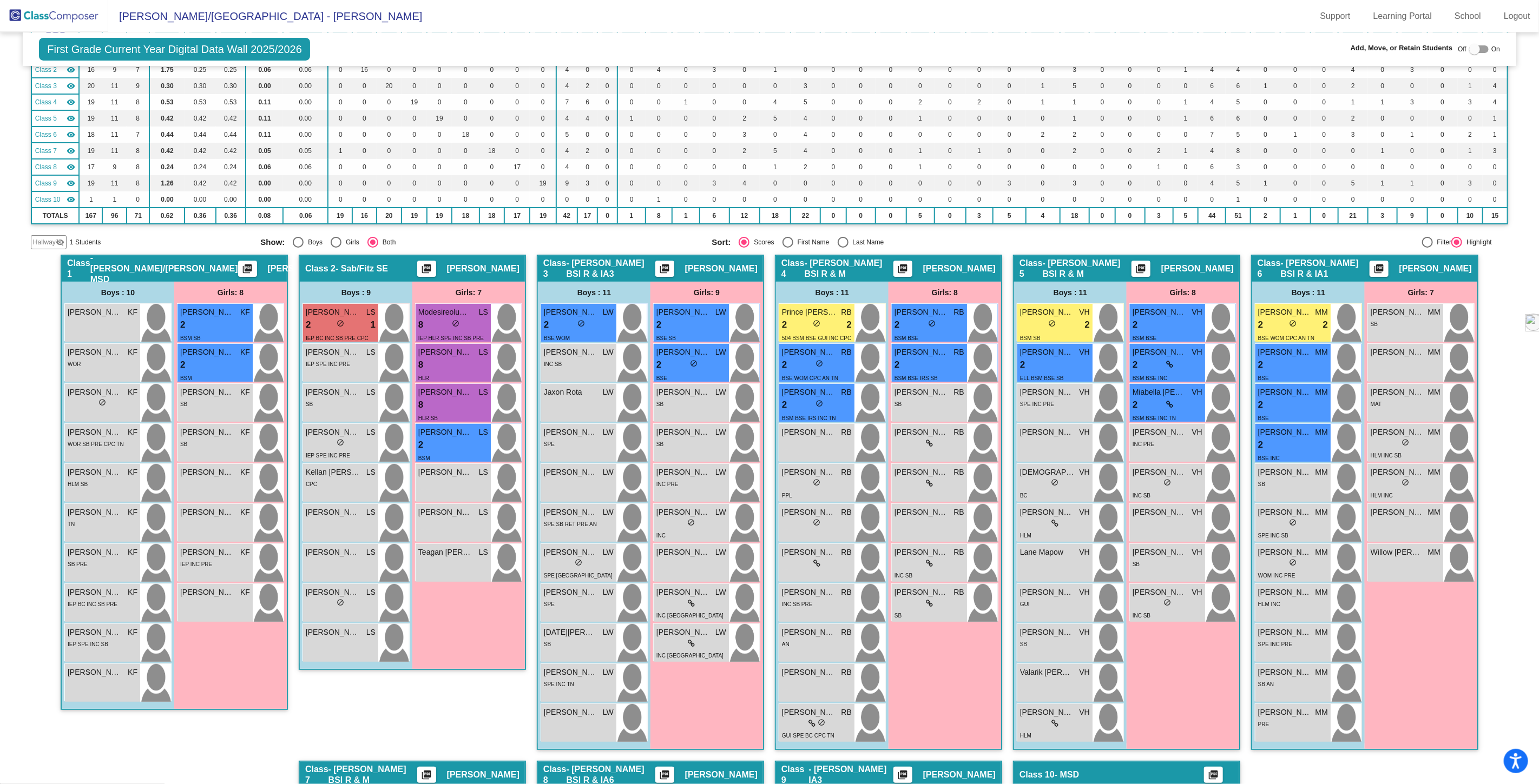
click at [41, 237] on span "Hallway" at bounding box center [45, 242] width 23 height 10
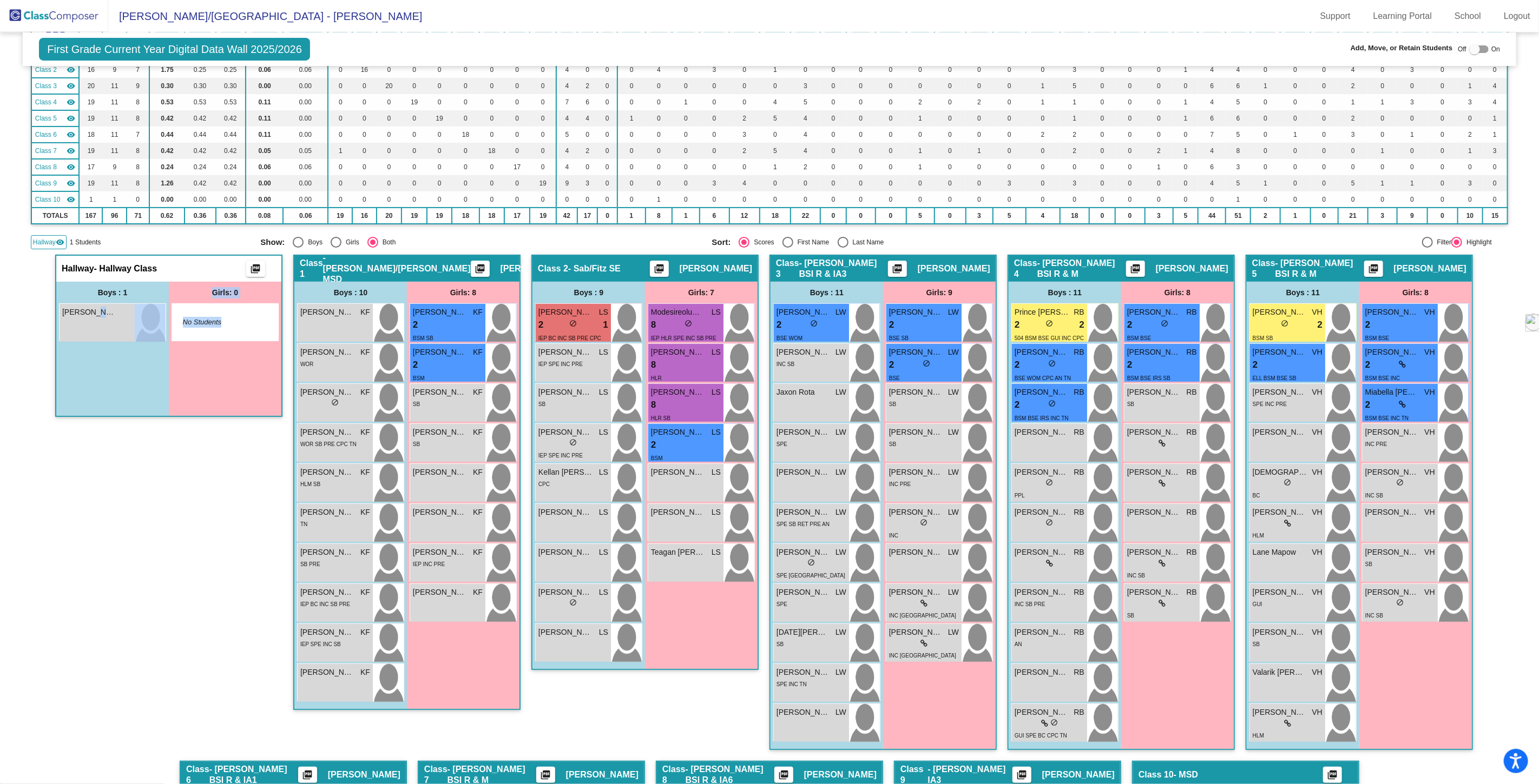
drag, startPoint x: 92, startPoint y: 325, endPoint x: 260, endPoint y: 518, distance: 255.9
click at [260, 518] on div "Hallway - Hallway Class picture_as_pdf Add Student First Name Last Name Student…" at bounding box center [169, 508] width 227 height 506
click at [1469, 51] on div at bounding box center [1474, 49] width 11 height 11
checkbox input "true"
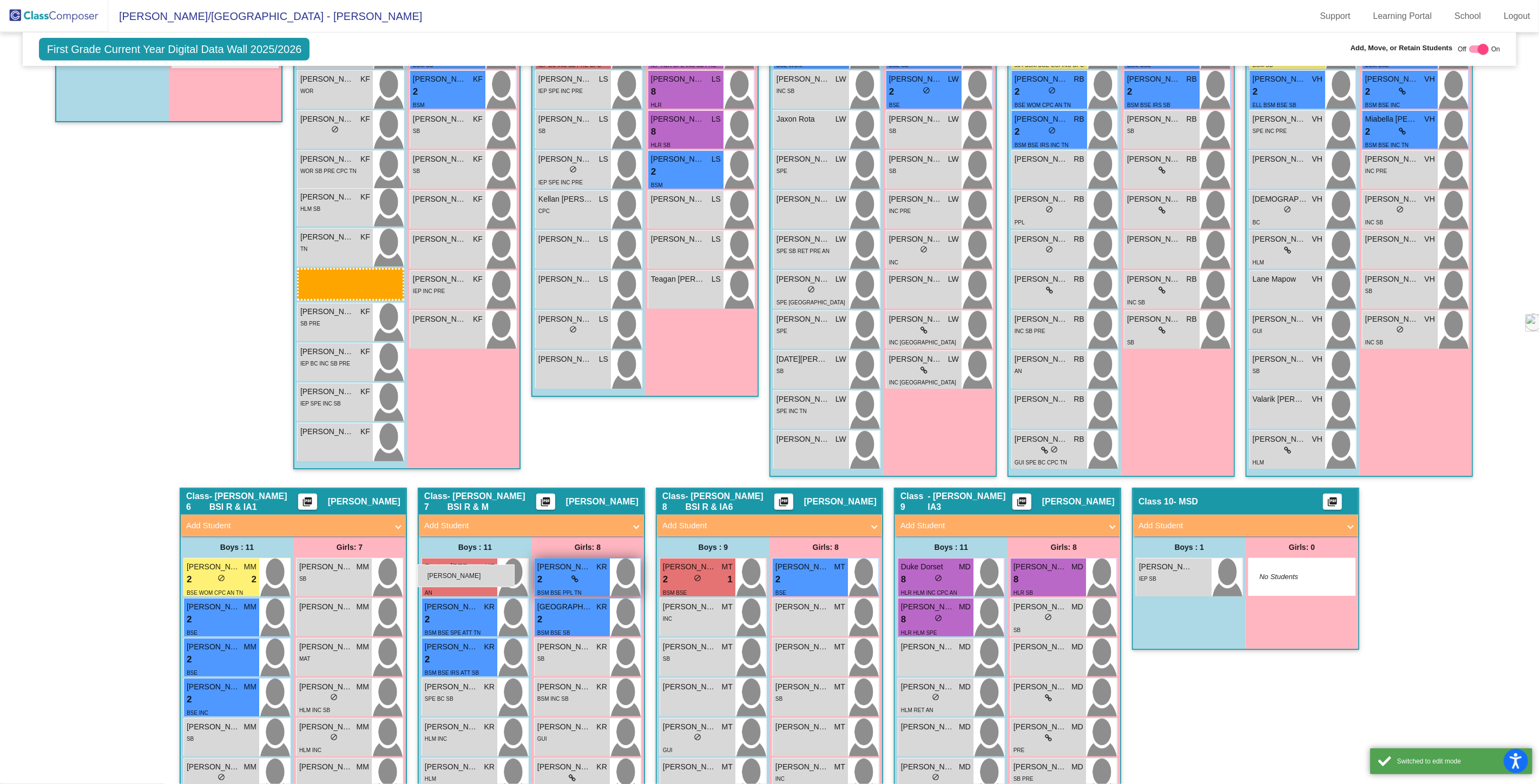
scroll to position [420, 0]
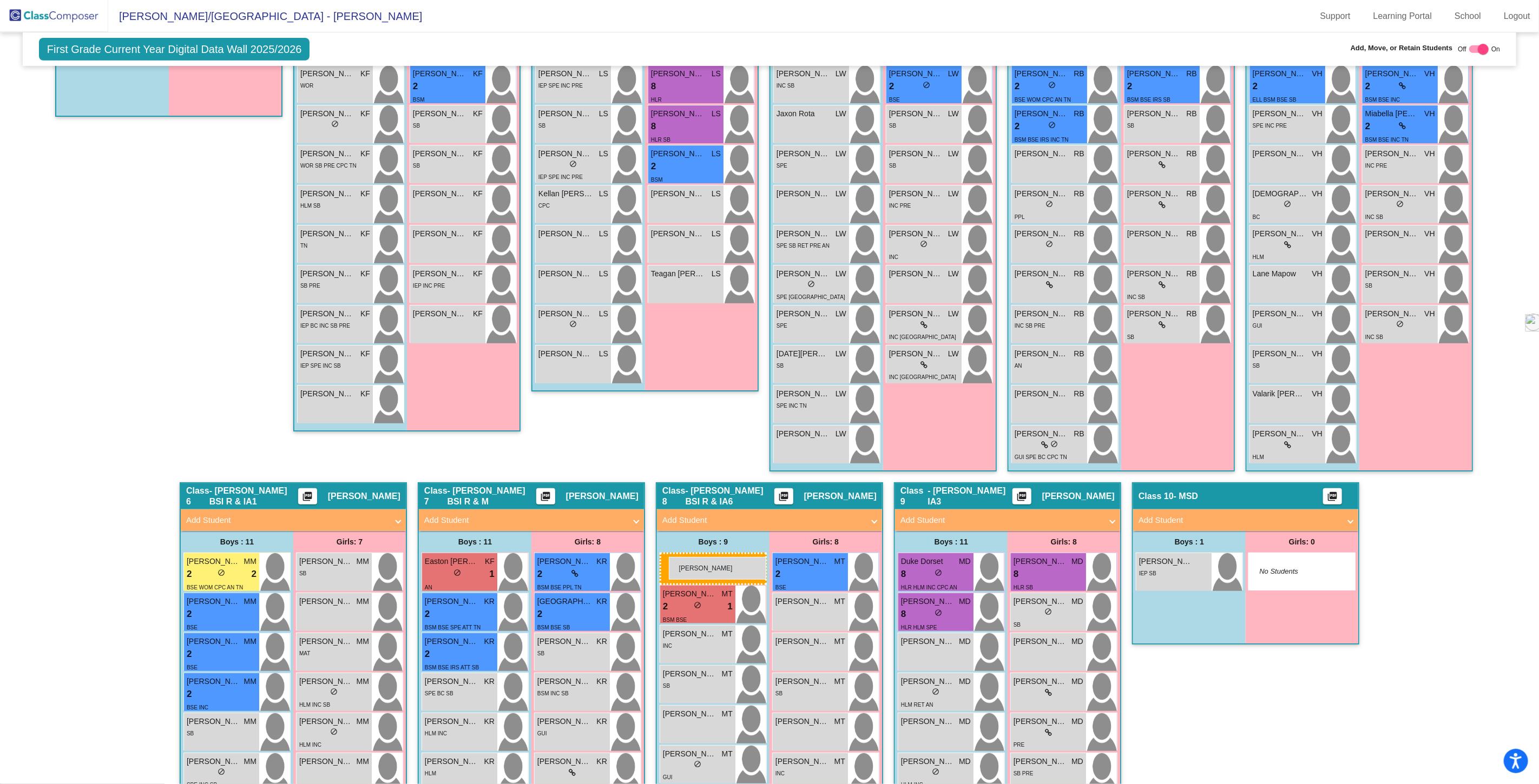
drag, startPoint x: 78, startPoint y: 343, endPoint x: 669, endPoint y: 557, distance: 628.6
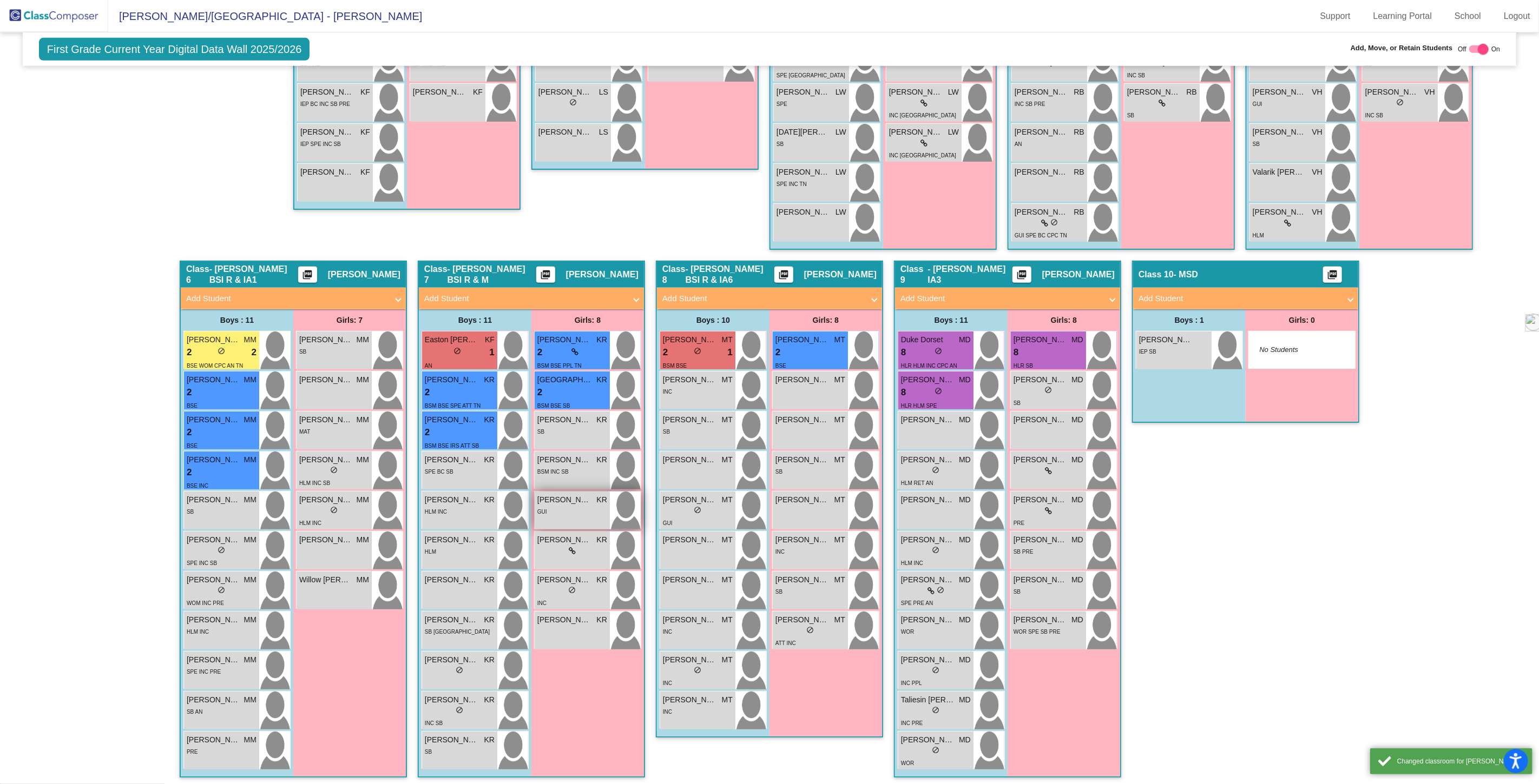
scroll to position [643, 0]
click at [685, 551] on div "[PERSON_NAME] MT lock do_not_disturb_alt" at bounding box center [698, 550] width 75 height 38
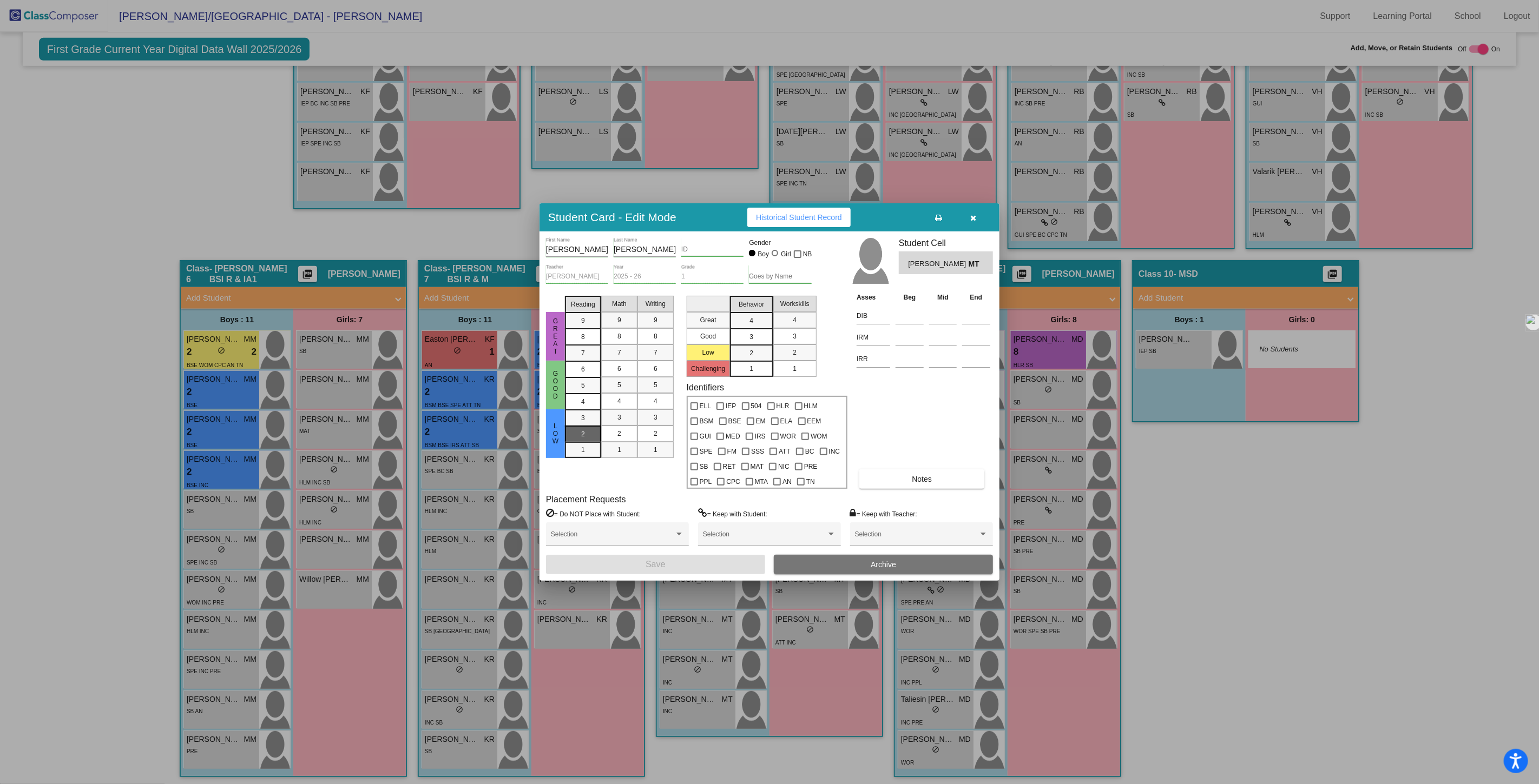
click at [585, 426] on div "2" at bounding box center [582, 418] width 21 height 16
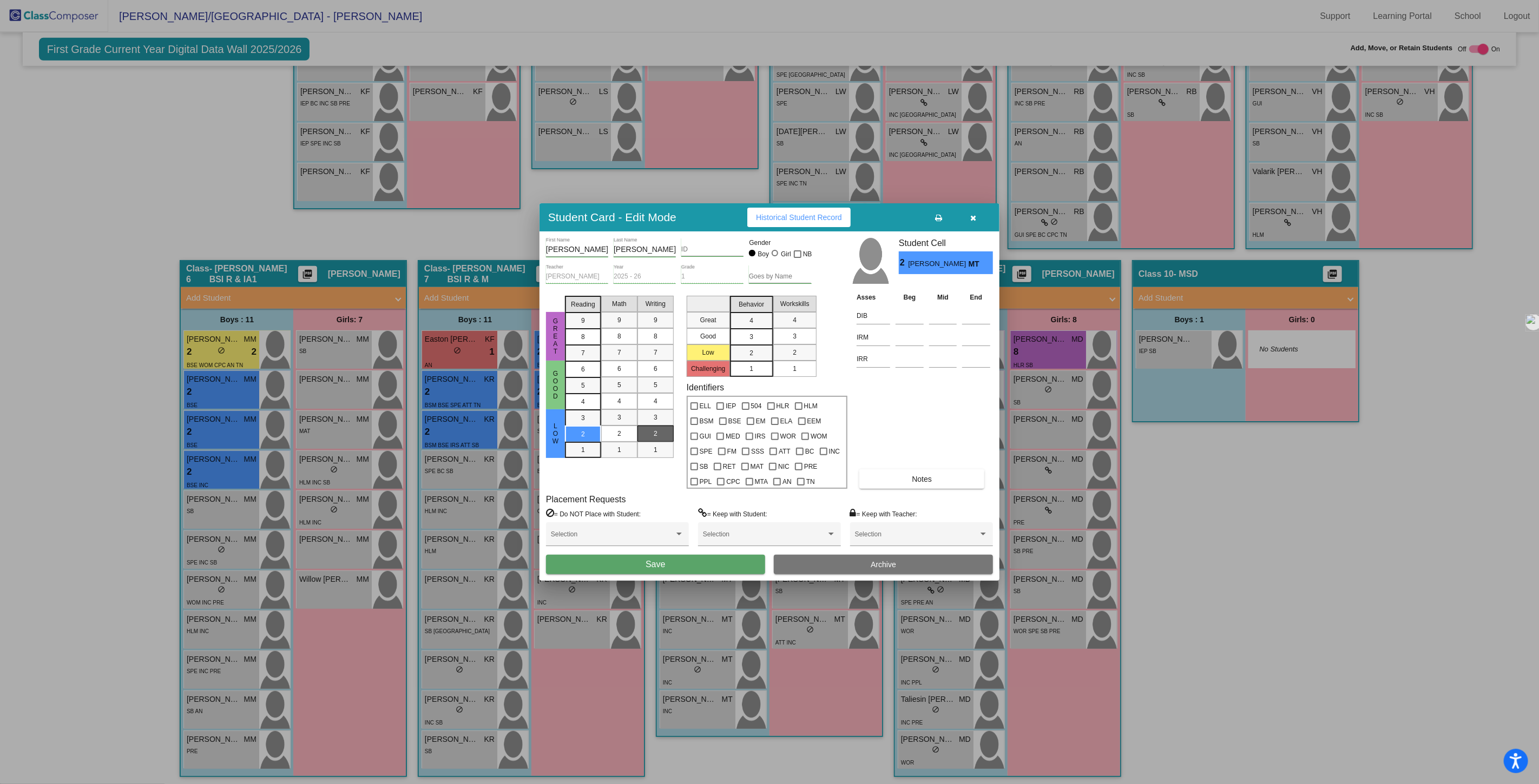
click at [658, 438] on div "2" at bounding box center [655, 433] width 21 height 16
click at [621, 389] on span "5" at bounding box center [619, 385] width 4 height 10
drag, startPoint x: 754, startPoint y: 341, endPoint x: 761, endPoint y: 343, distance: 7.3
click at [755, 329] on div "3" at bounding box center [751, 320] width 21 height 16
click at [794, 339] on span "3" at bounding box center [794, 336] width 4 height 10
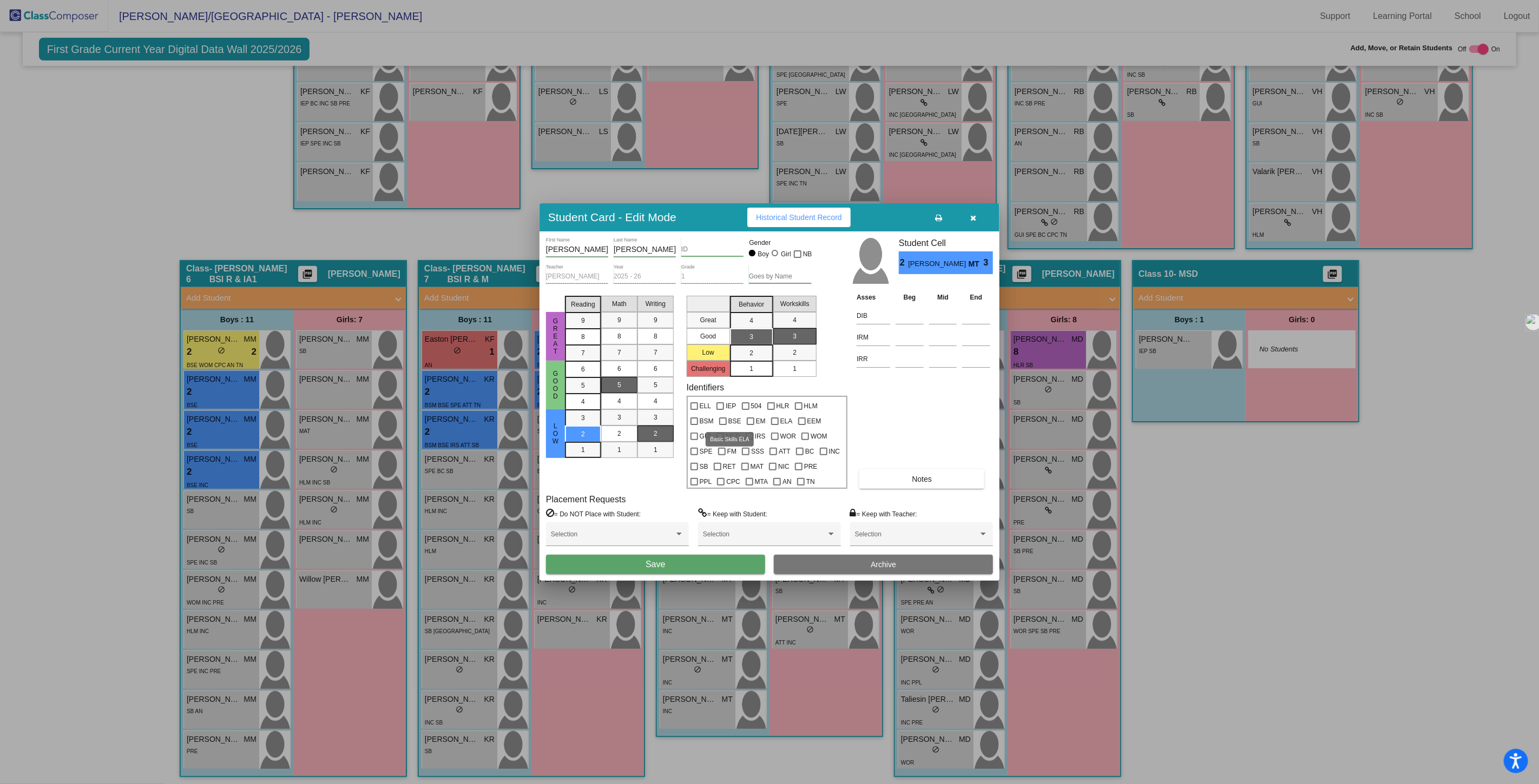
click at [724, 418] on div at bounding box center [723, 422] width 8 height 8
click at [723, 425] on input "BSE" at bounding box center [722, 425] width 1 height 1
checkbox input "true"
click at [658, 563] on span "Save" at bounding box center [655, 564] width 19 height 9
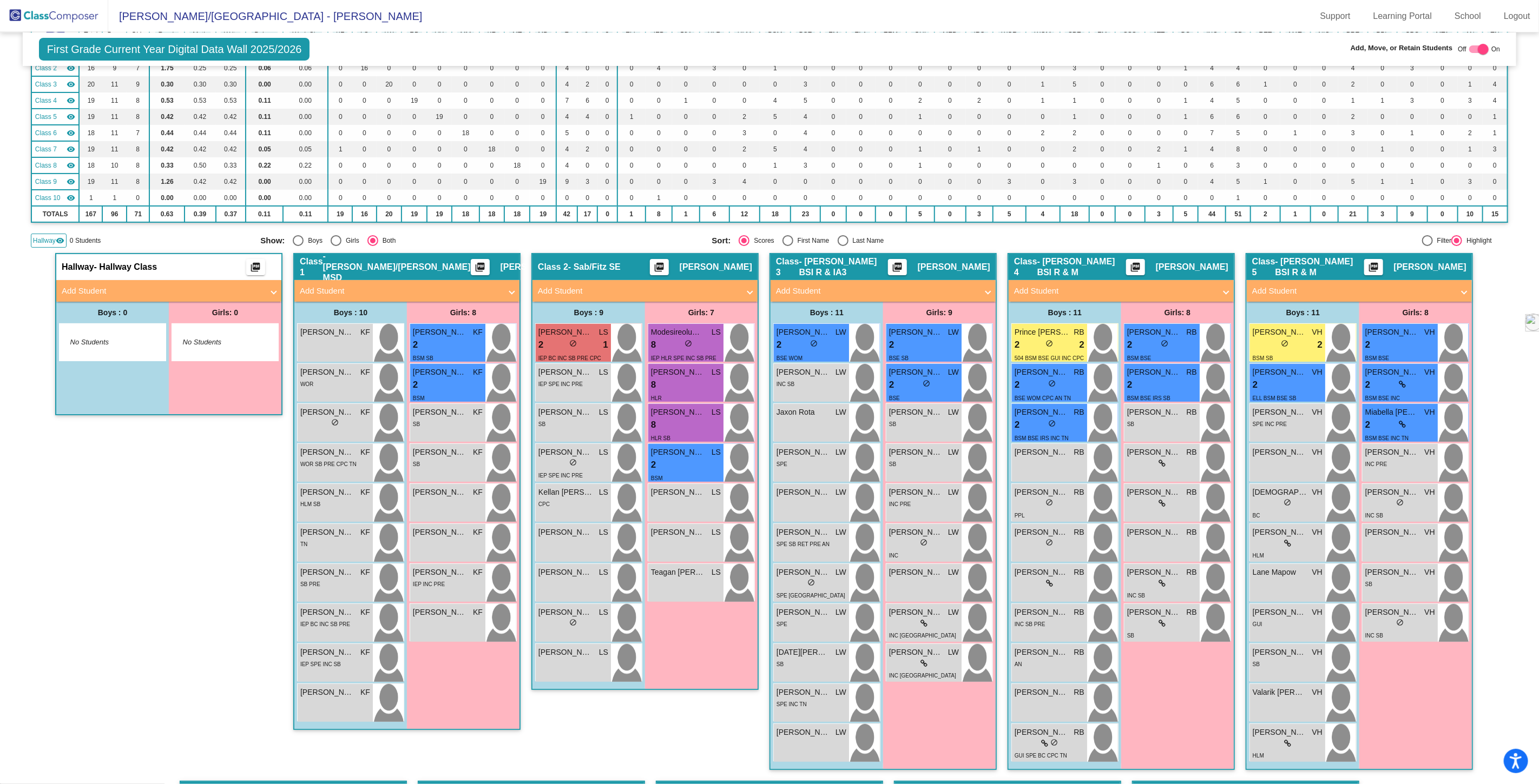
scroll to position [0, 0]
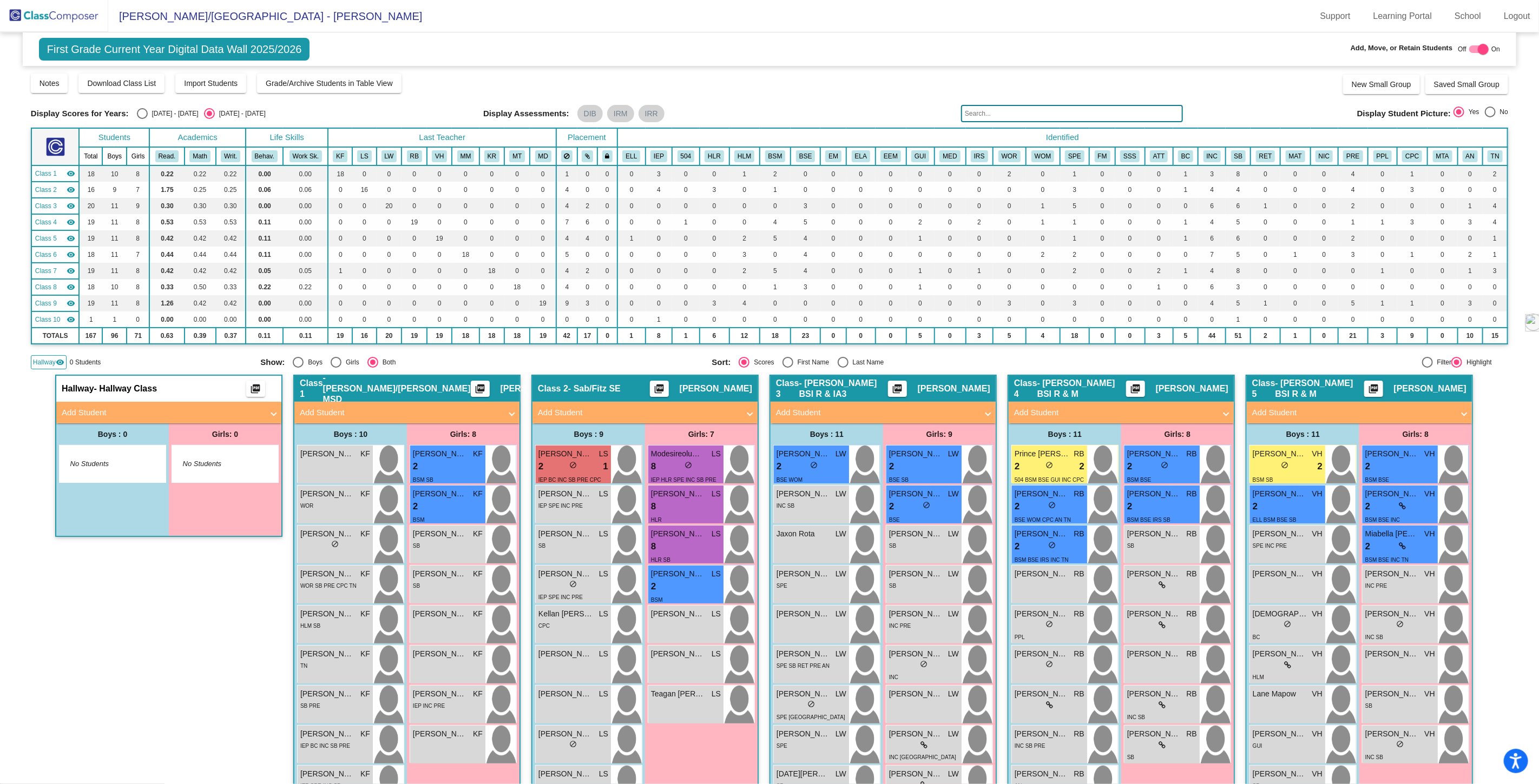
click at [53, 15] on img at bounding box center [54, 16] width 108 height 32
